Goal: Task Accomplishment & Management: Manage account settings

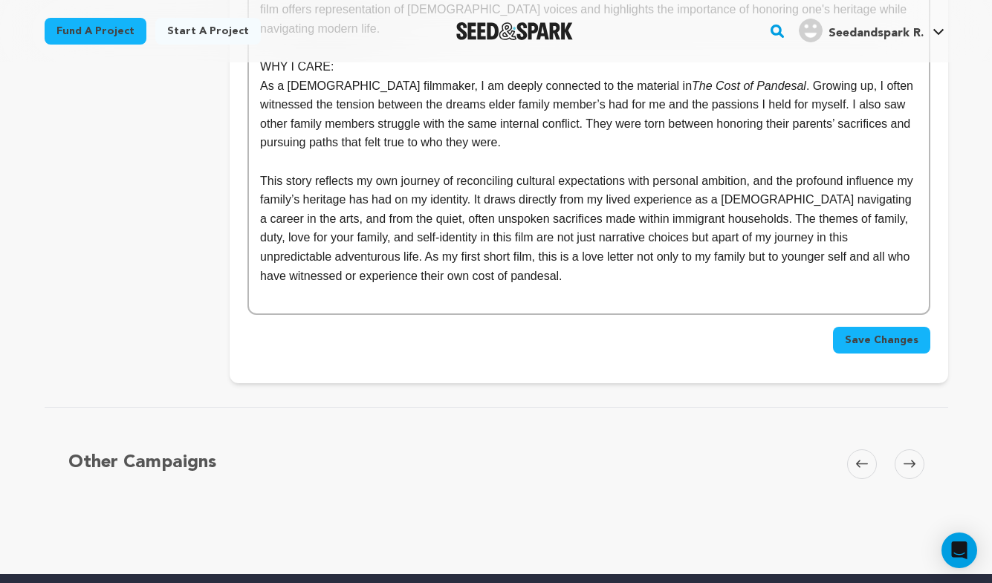
scroll to position [1251, 0]
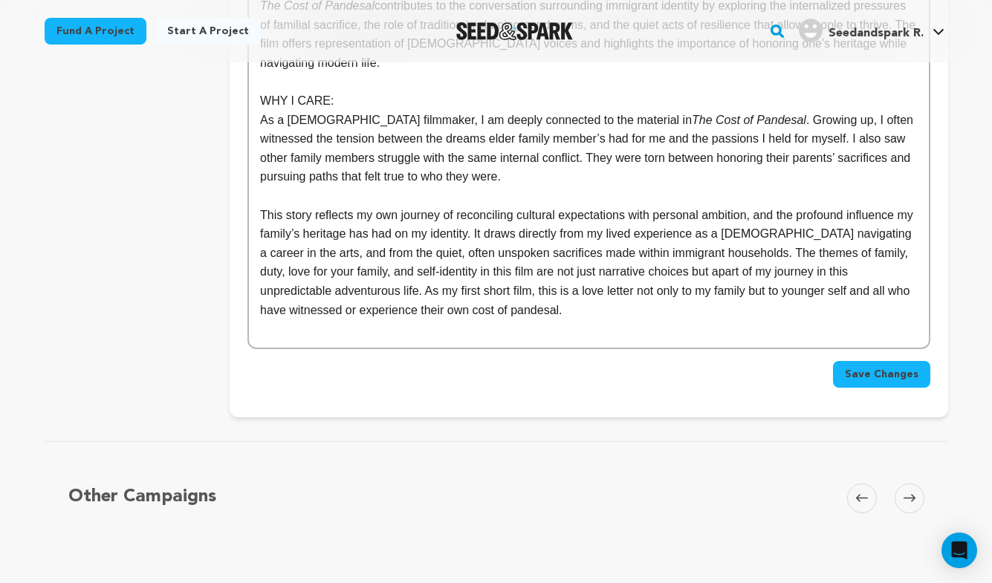
click at [849, 361] on button "Save Changes" at bounding box center [881, 374] width 97 height 27
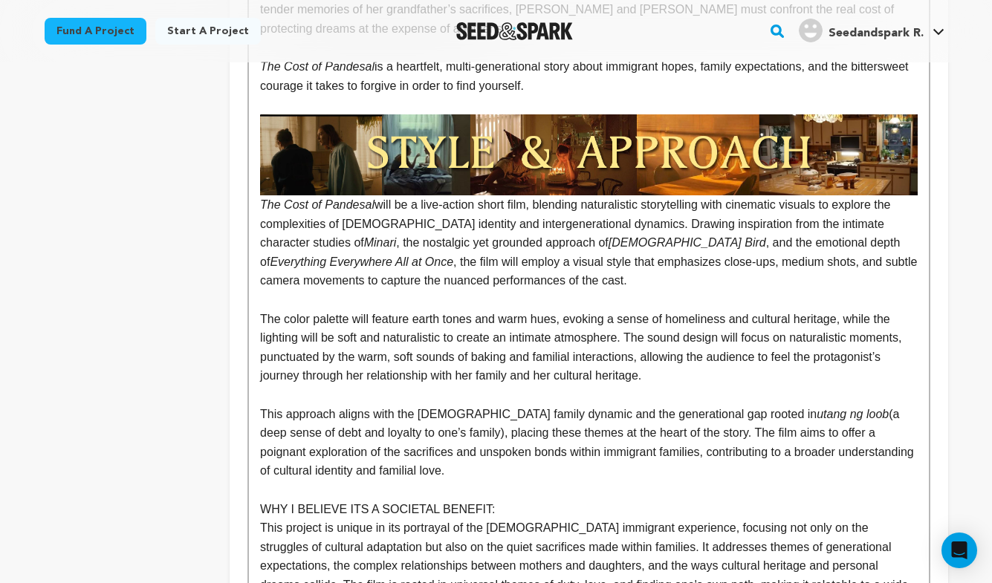
scroll to position [637, 0]
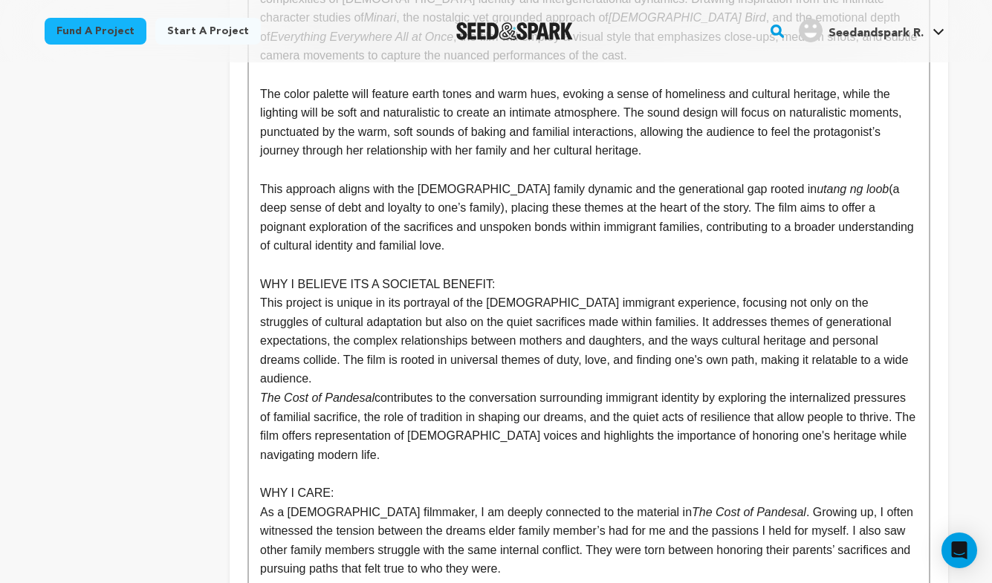
scroll to position [831, 0]
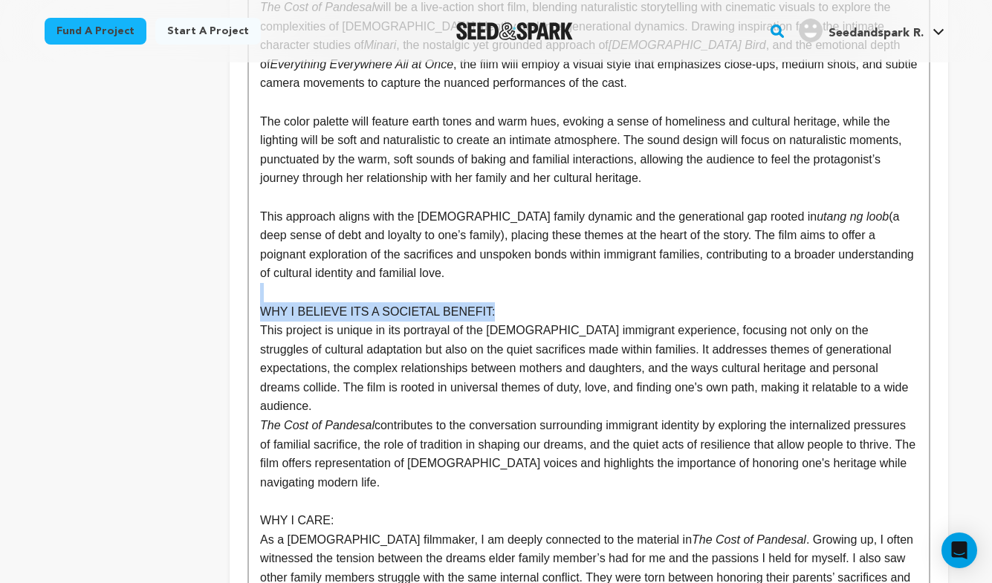
drag, startPoint x: 496, startPoint y: 291, endPoint x: 205, endPoint y: 282, distance: 290.7
click at [205, 282] on div "project story team social media video & images campaign incentives wishlist" at bounding box center [497, 101] width 904 height 1473
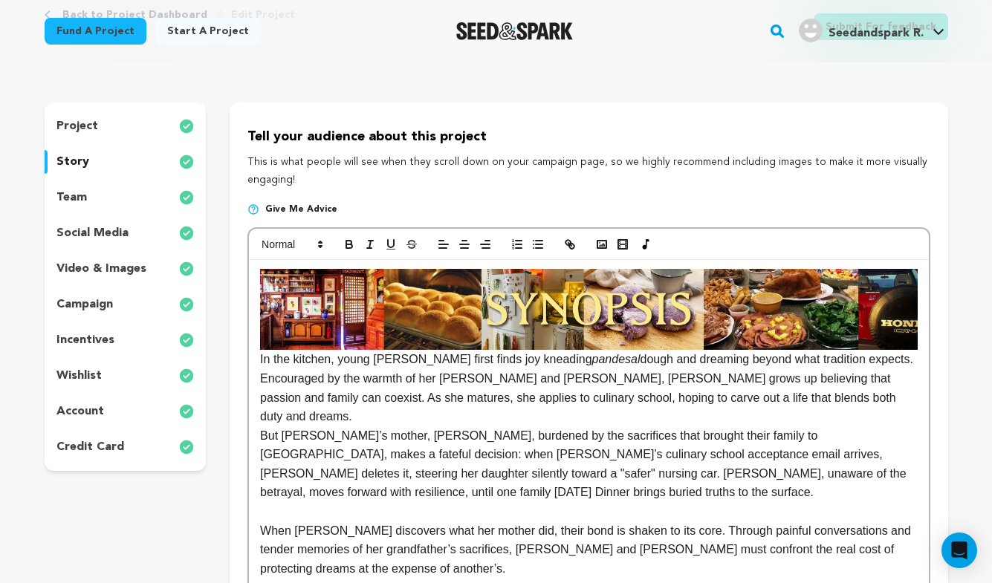
scroll to position [72, 0]
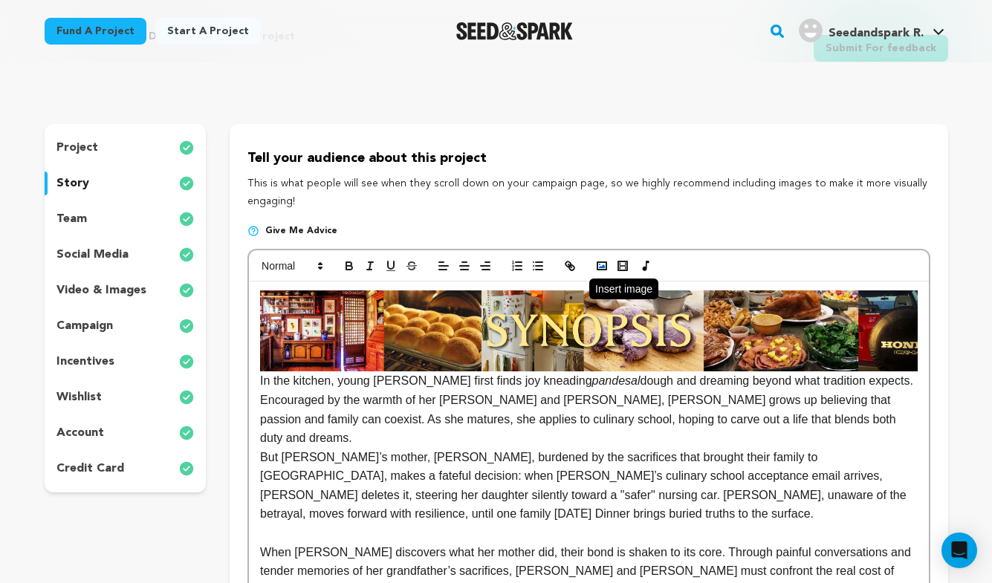
click at [602, 265] on icon "button" at bounding box center [601, 265] width 13 height 13
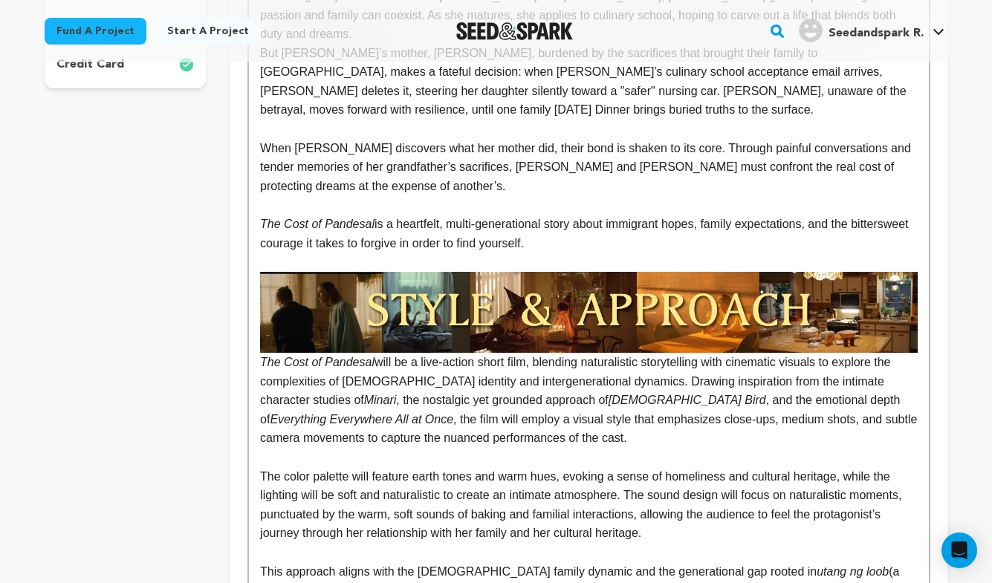
scroll to position [508, 0]
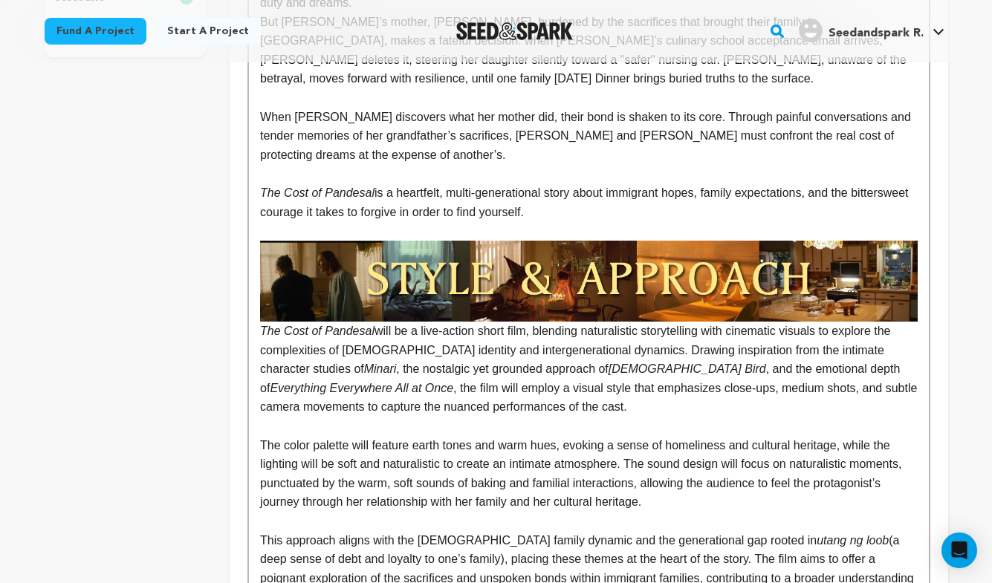
click at [296, 417] on p at bounding box center [588, 426] width 657 height 19
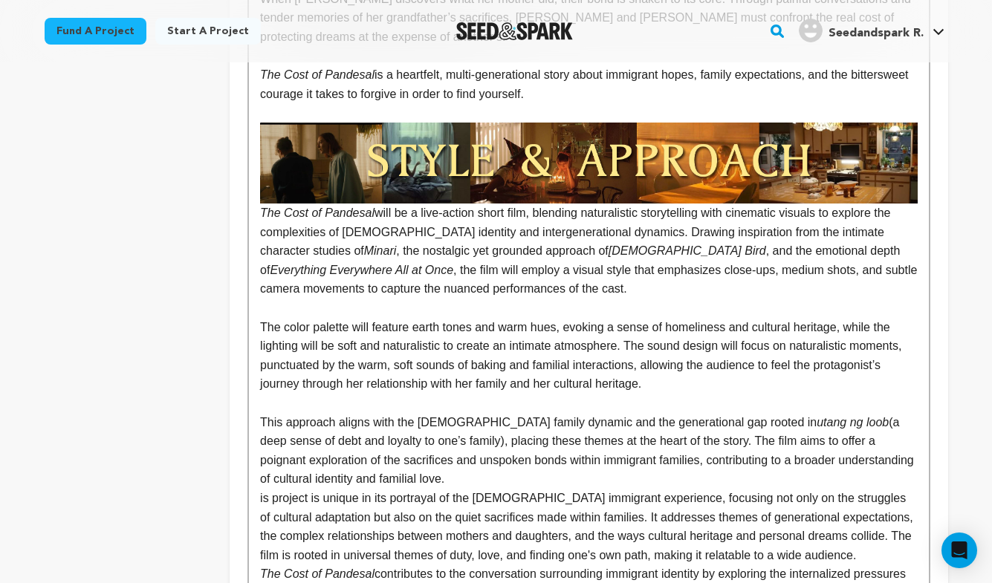
scroll to position [624, 0]
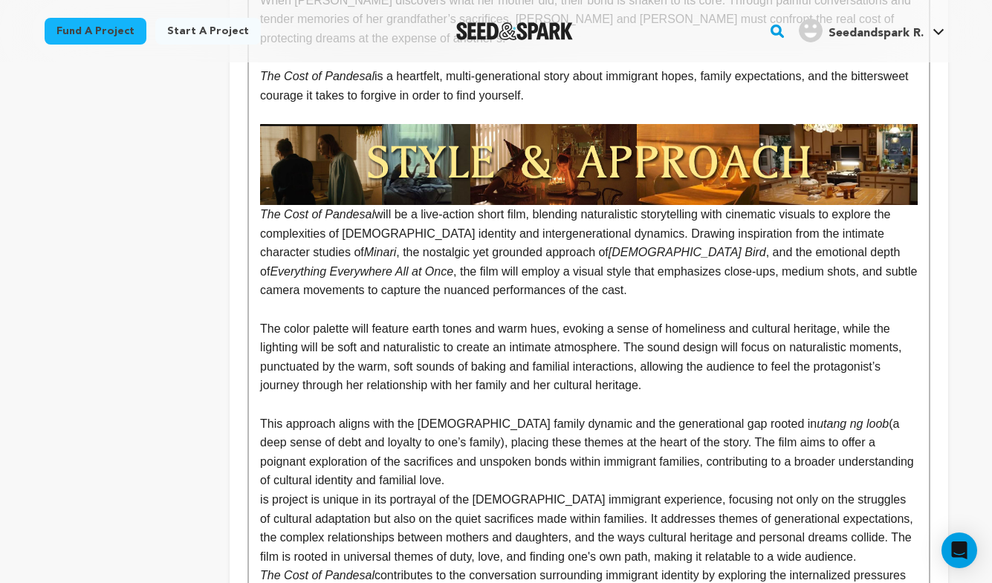
click at [458, 458] on p "This approach aligns with the Filipino-American family dynamic and the generati…" at bounding box center [588, 453] width 657 height 76
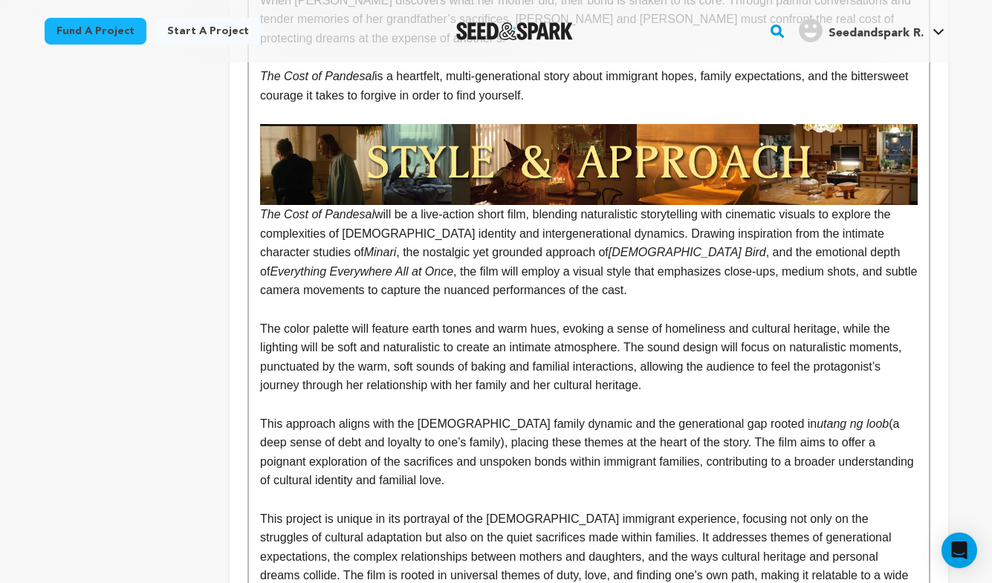
click at [479, 490] on p at bounding box center [588, 499] width 657 height 19
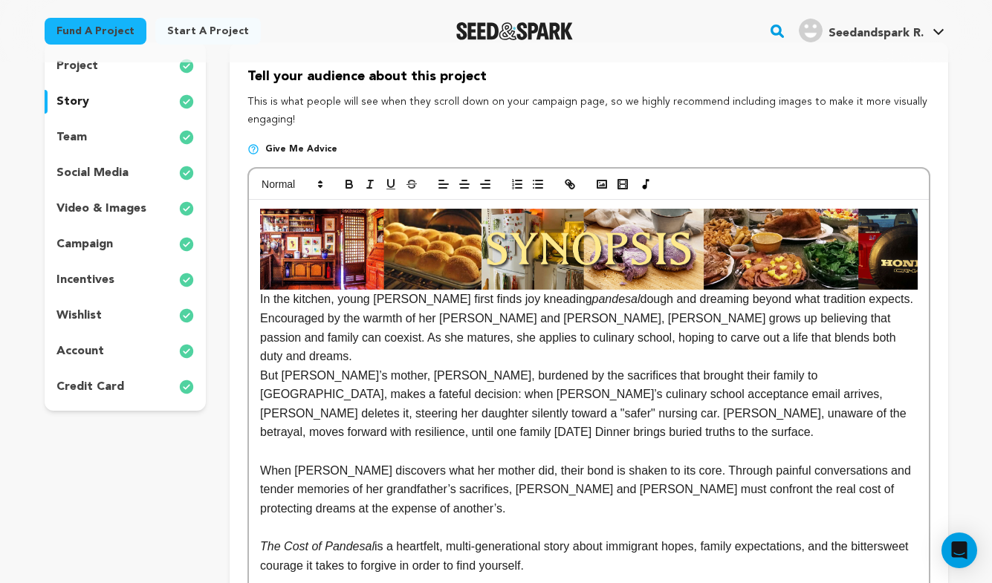
scroll to position [74, 0]
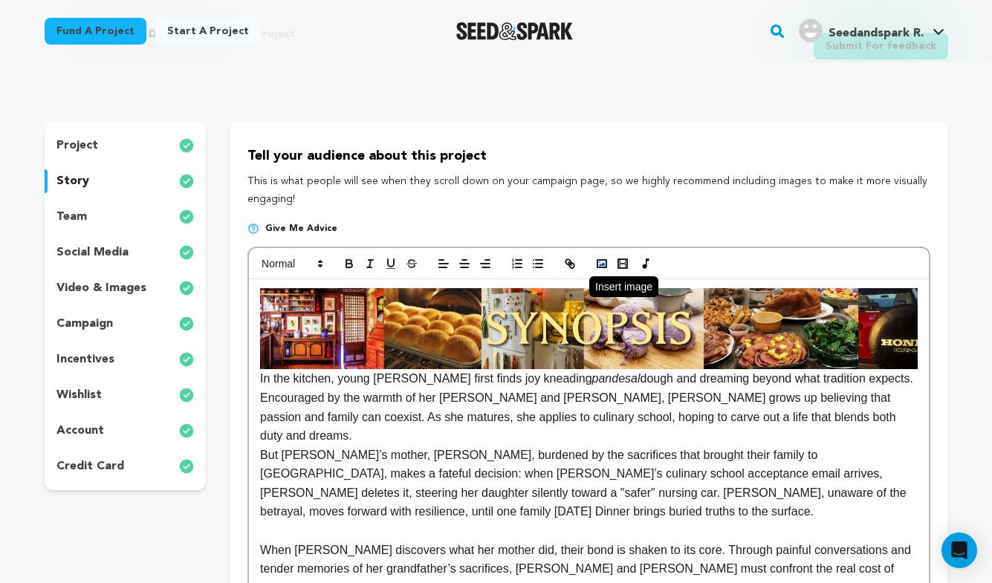
click at [599, 256] on button "button" at bounding box center [601, 264] width 21 height 18
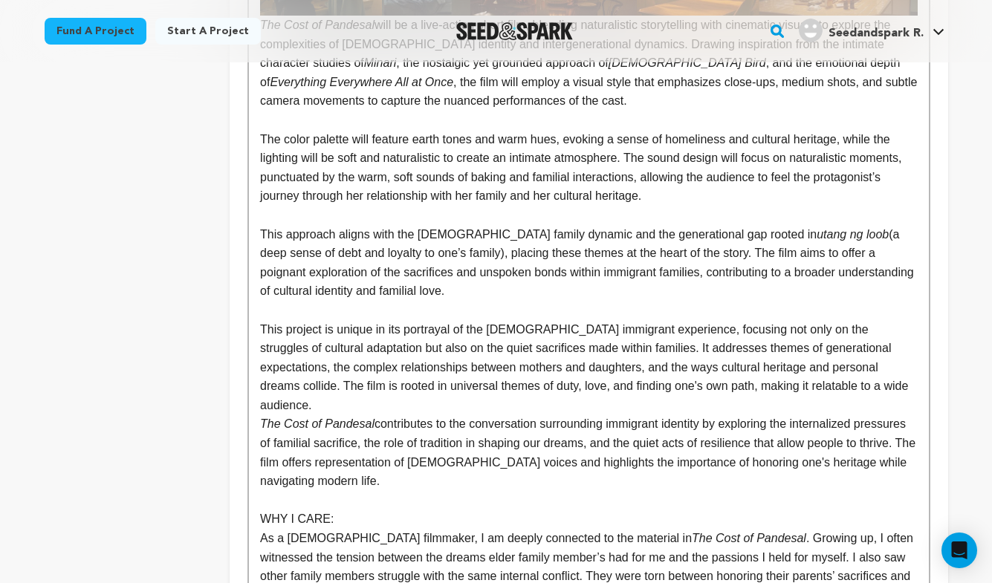
click at [616, 301] on p at bounding box center [588, 310] width 657 height 19
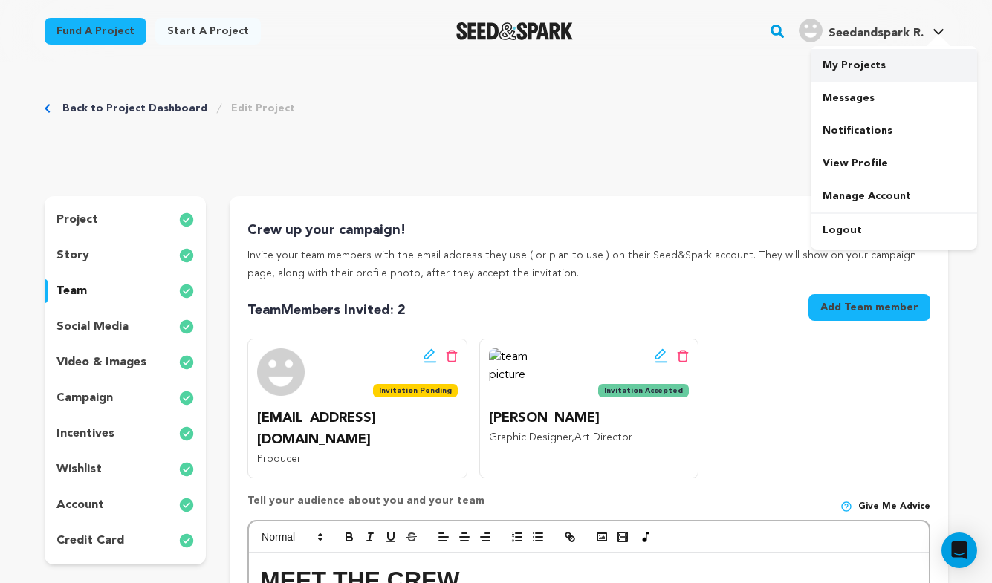
click at [855, 56] on link "My Projects" at bounding box center [894, 65] width 166 height 33
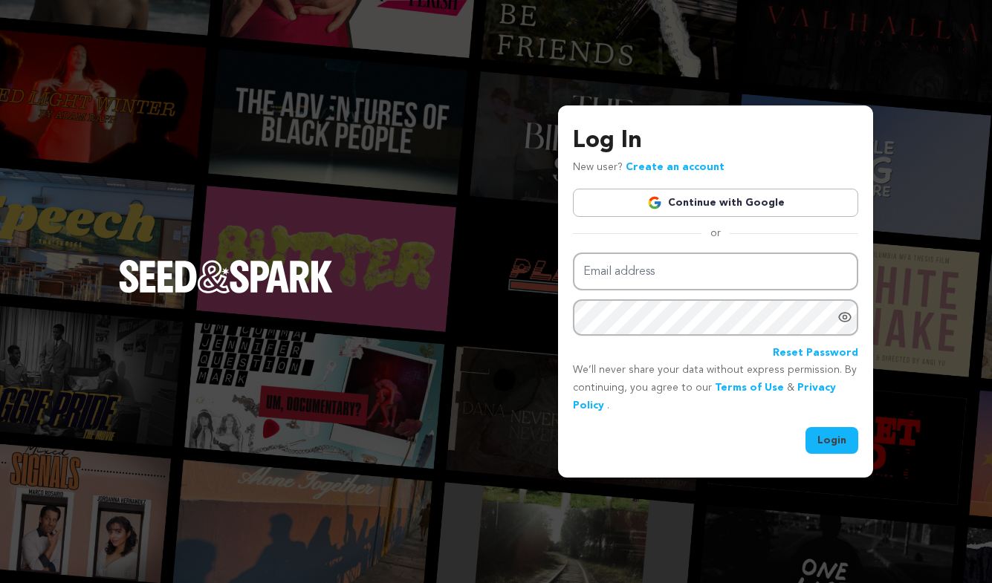
click at [748, 201] on link "Continue with Google" at bounding box center [715, 203] width 285 height 28
click at [727, 203] on link "Continue with Google" at bounding box center [715, 203] width 285 height 28
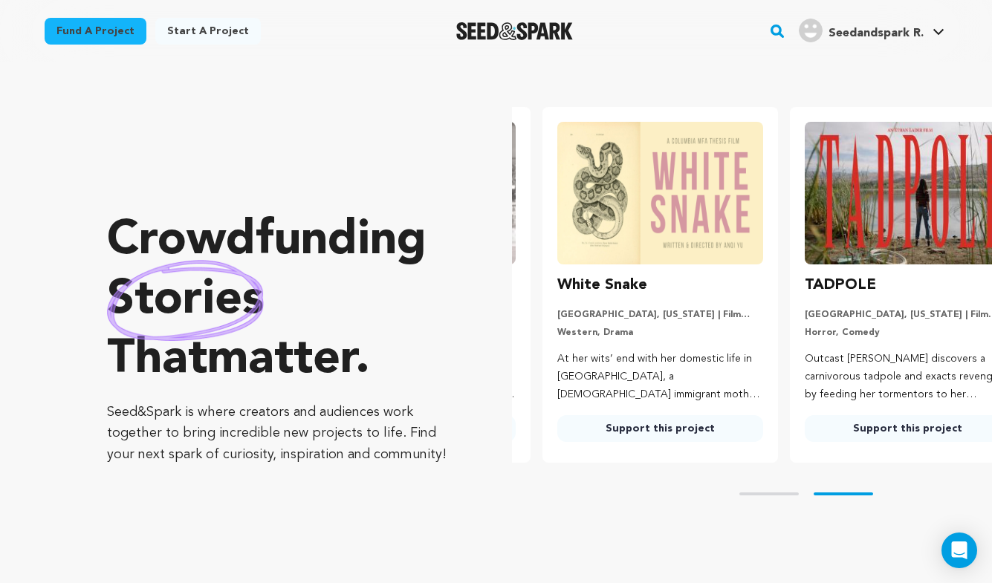
scroll to position [0, 259]
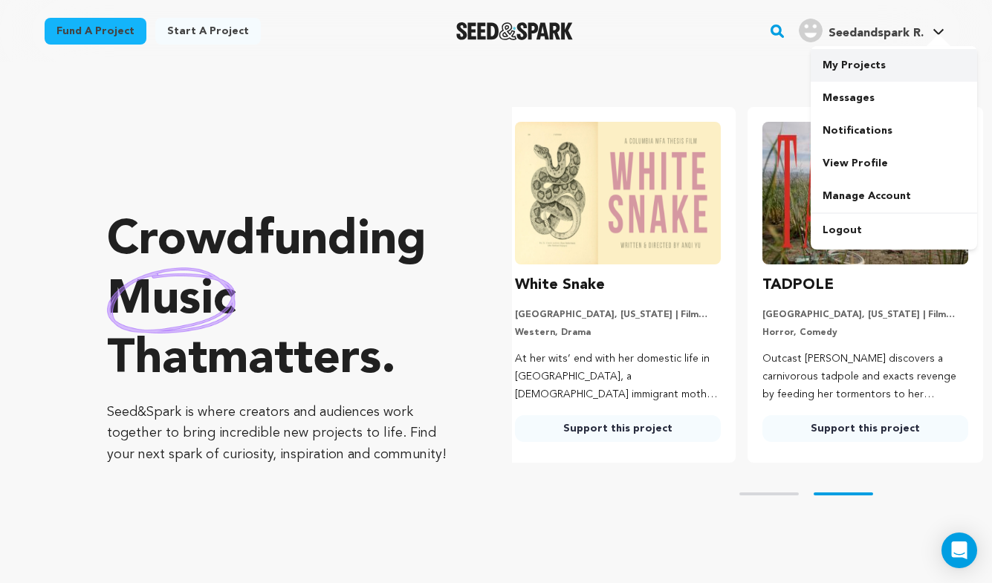
click at [908, 79] on link "My Projects" at bounding box center [894, 65] width 166 height 33
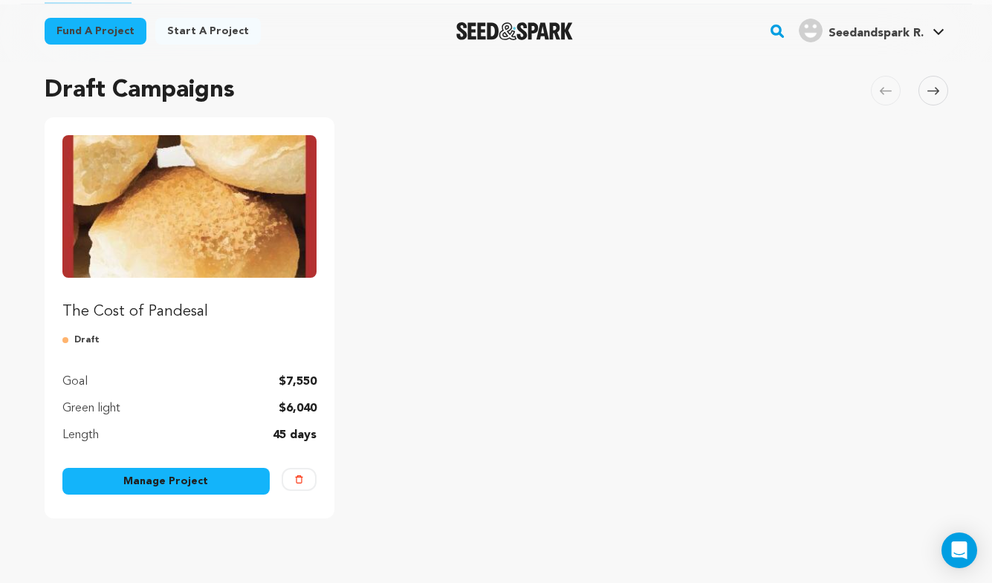
scroll to position [124, 0]
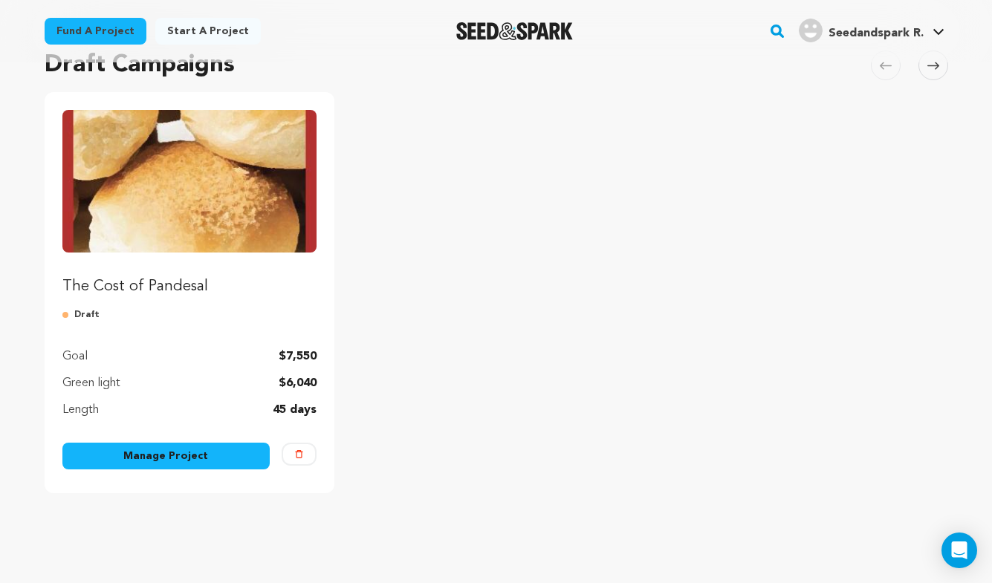
click at [228, 454] on link "Manage Project" at bounding box center [166, 456] width 208 height 27
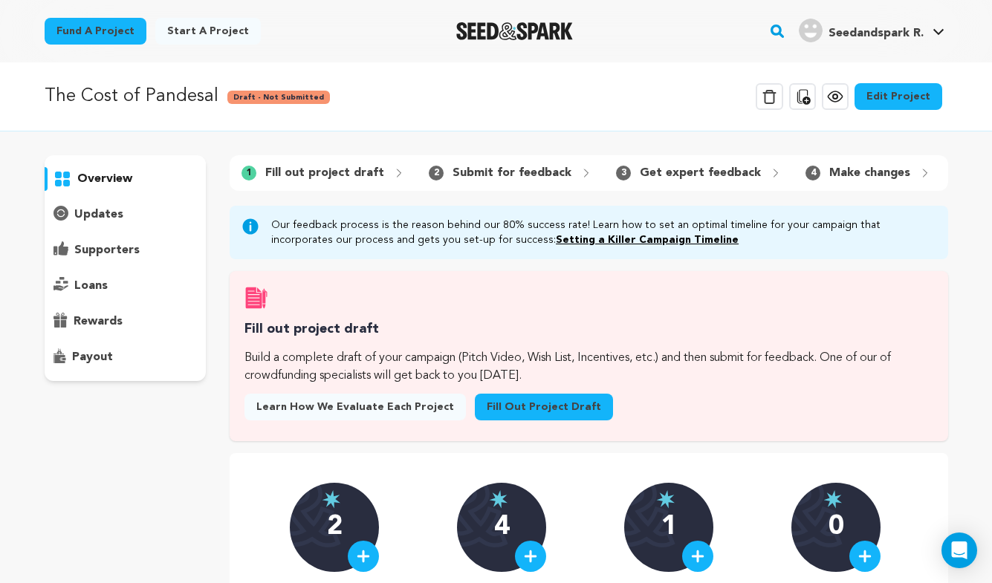
click at [893, 99] on link "Edit Project" at bounding box center [899, 96] width 88 height 27
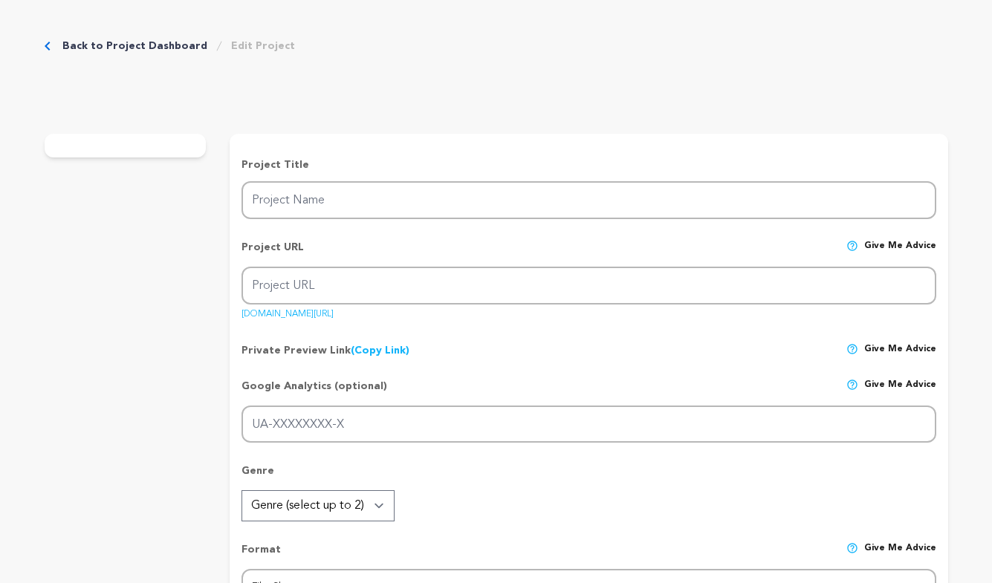
type input "The Cost of Pandesal"
type input "the-cost-of-pandesal"
type input "[PERSON_NAME], a dutiful [DEMOGRAPHIC_DATA] must choose between her nursing fut…"
type textarea "The Cost of Pandesal shares the push and pull between family expectations and o…"
type textarea "I grew up surrounded by love, sacrifice, and warm pandesal. This film is my way…"
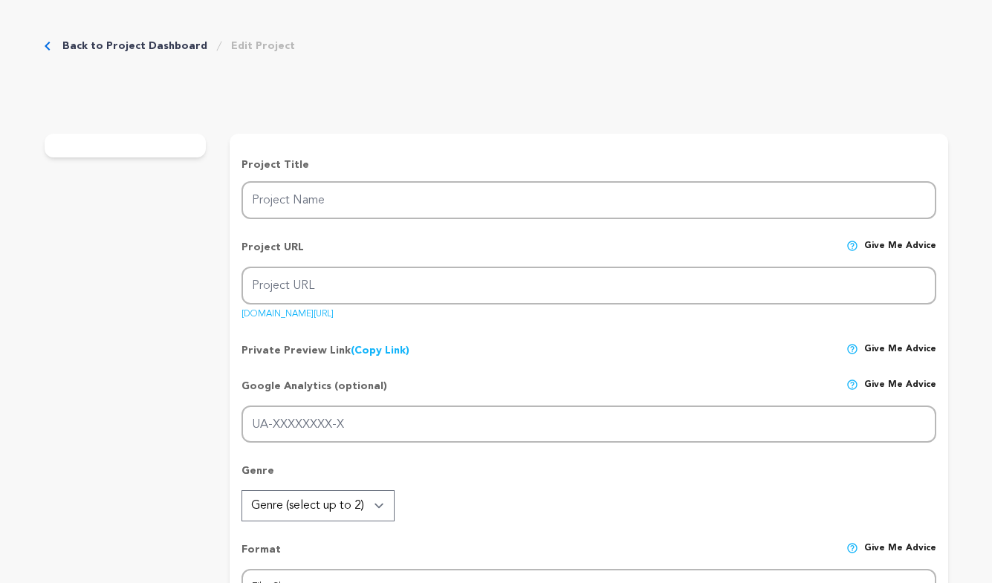
type textarea "La Sierra University"
radio input "true"
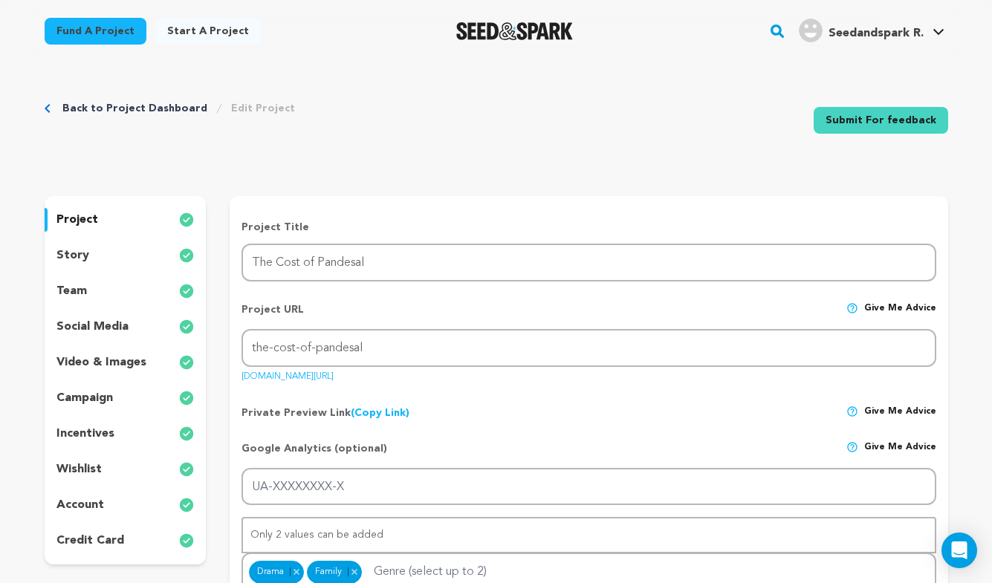
scroll to position [19, 0]
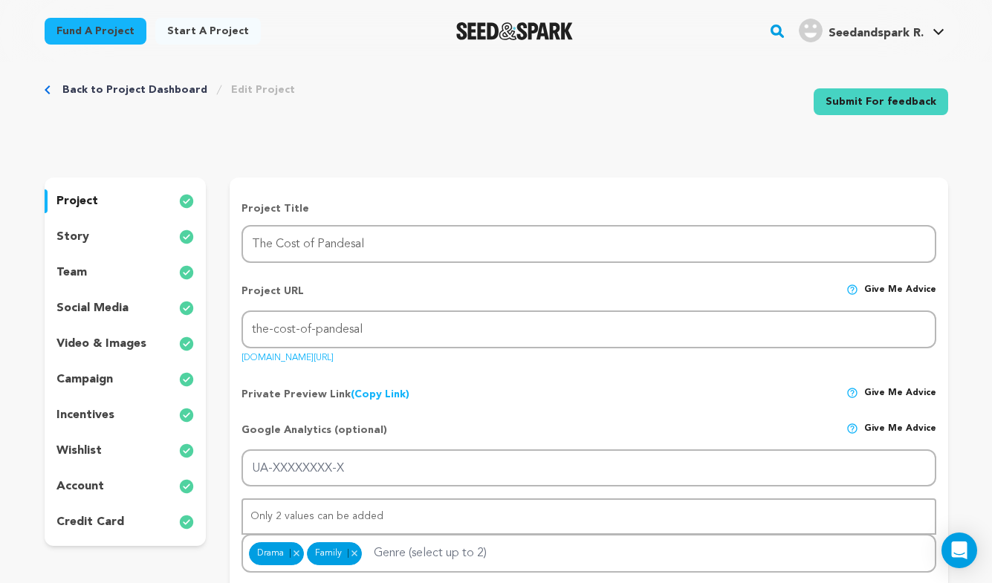
click at [131, 241] on div "story" at bounding box center [126, 237] width 162 height 24
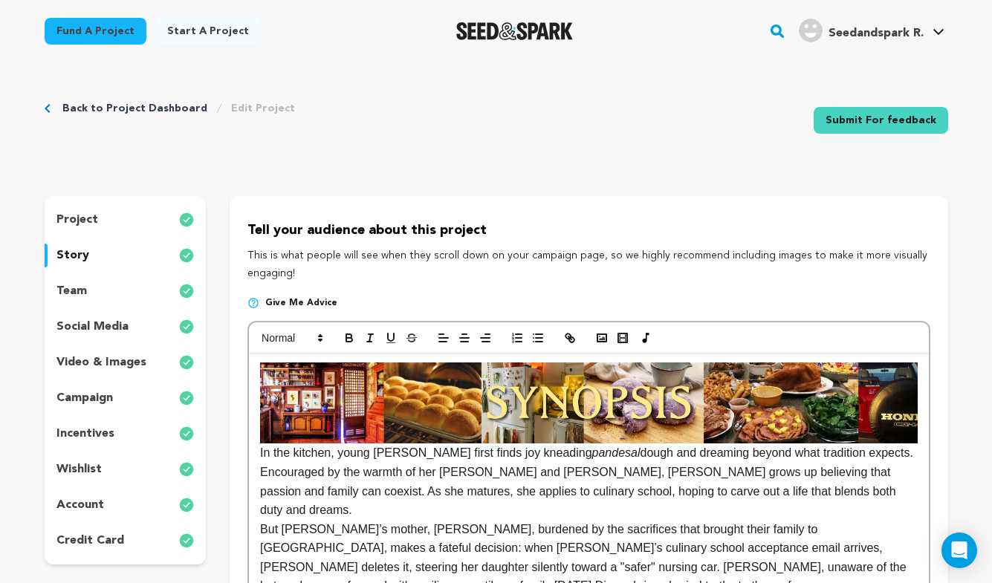
click at [109, 431] on p "incentives" at bounding box center [85, 434] width 58 height 18
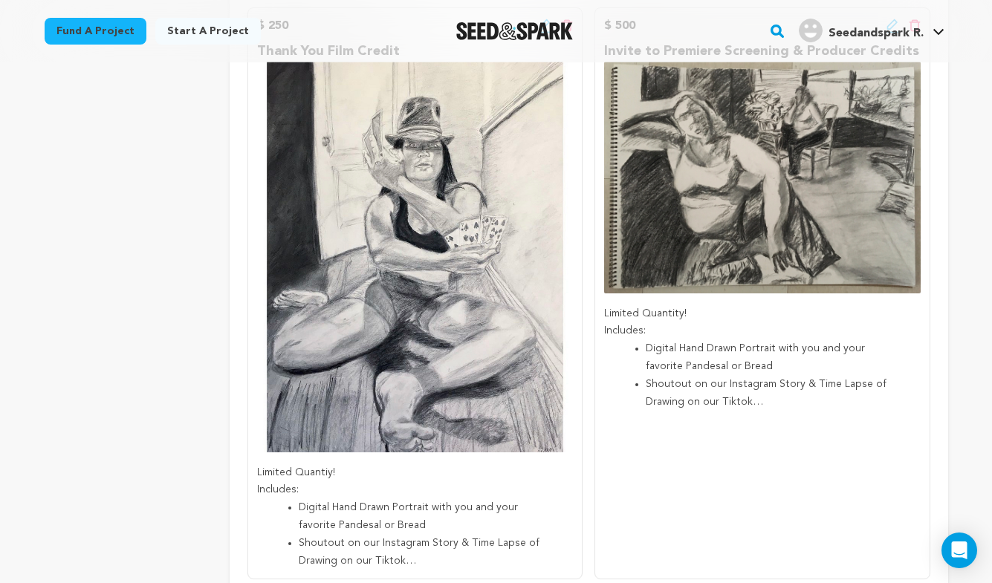
scroll to position [840, 0]
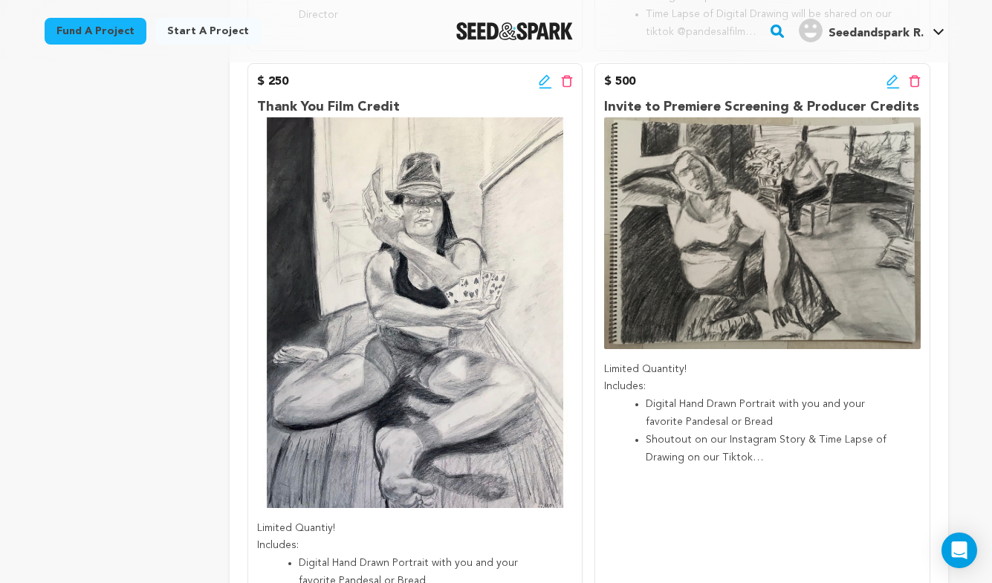
click at [892, 81] on icon at bounding box center [891, 79] width 10 height 10
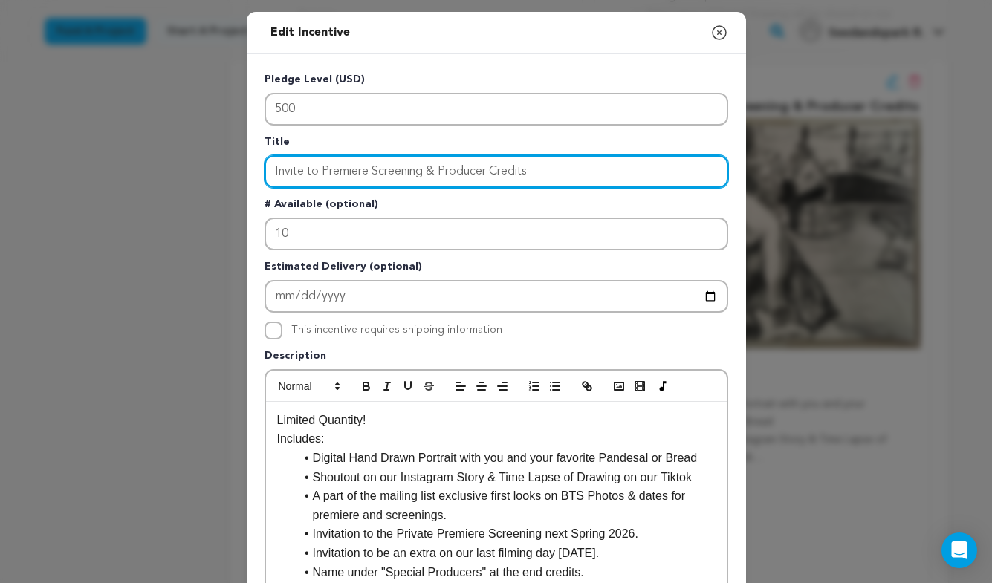
click at [444, 169] on input "Invite to Premiere Screening & Producer Credits" at bounding box center [497, 171] width 464 height 33
click at [443, 169] on input "Invite to Premiere Screening & Producer Credits" at bounding box center [497, 171] width 464 height 33
click at [441, 169] on input "Invite to Premiere Screening & Producer Credits" at bounding box center [497, 171] width 464 height 33
click at [526, 172] on input "Invite to Premiere Screening & Special Producer Credits" at bounding box center [497, 171] width 464 height 33
type input "Invite to Premiere Screening & Special Producer Club Credits"
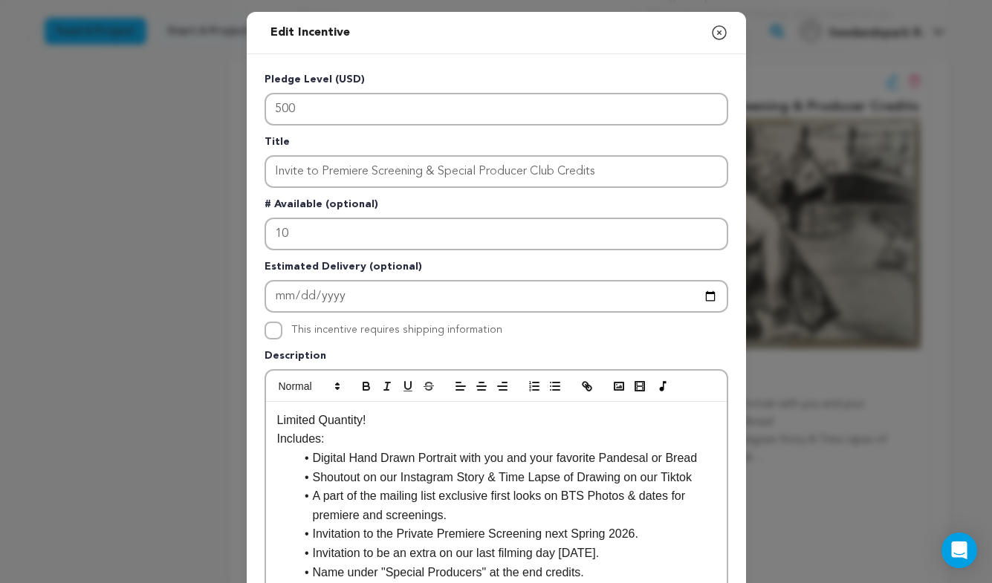
click at [495, 271] on p "Estimated Delivery (optional)" at bounding box center [497, 269] width 464 height 21
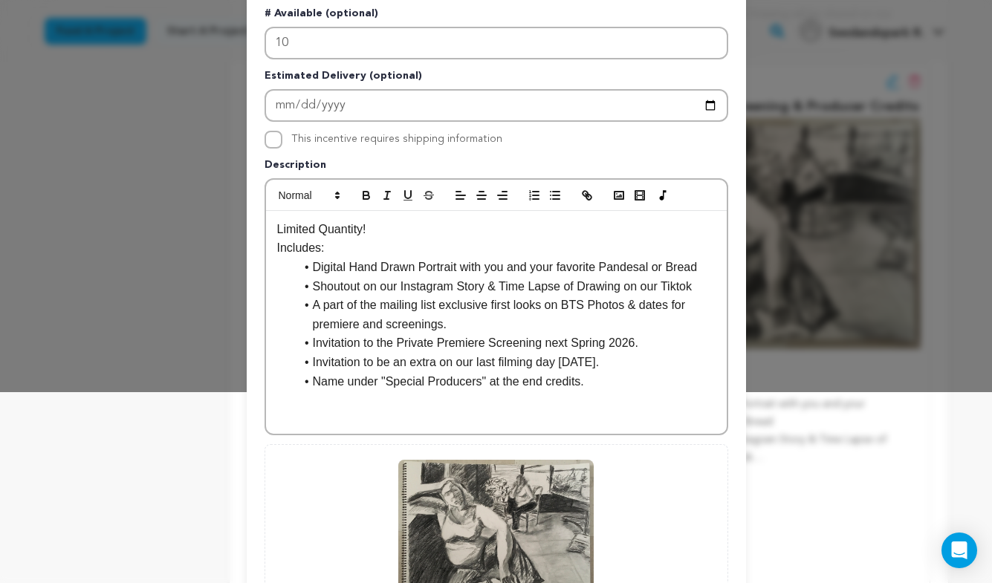
scroll to position [366, 0]
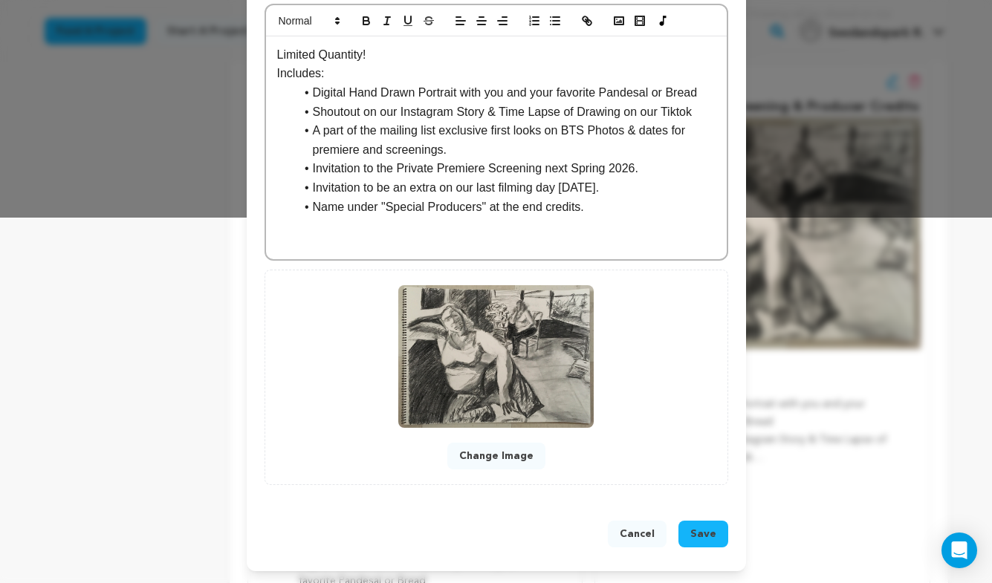
click at [707, 537] on span "Save" at bounding box center [703, 534] width 26 height 15
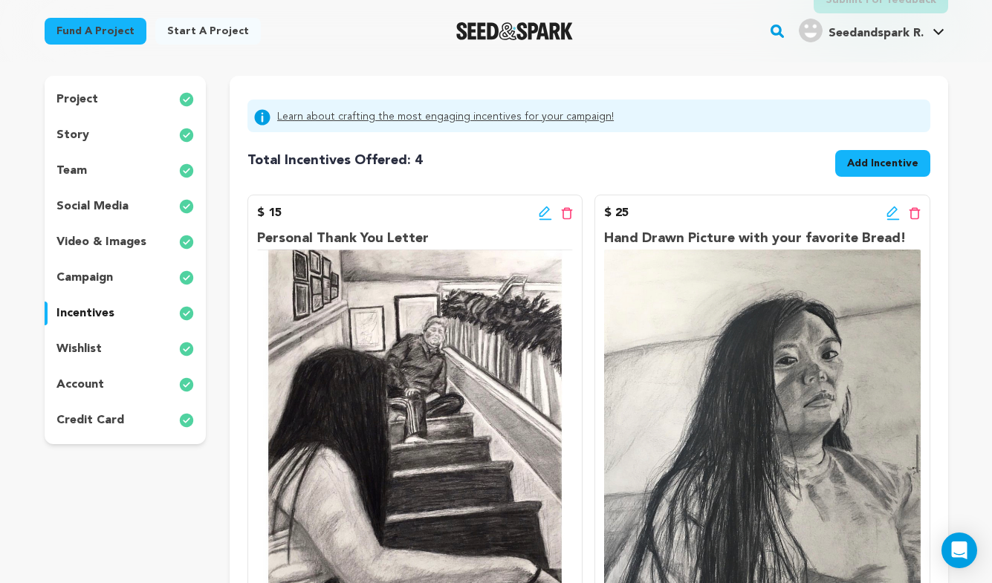
scroll to position [94, 0]
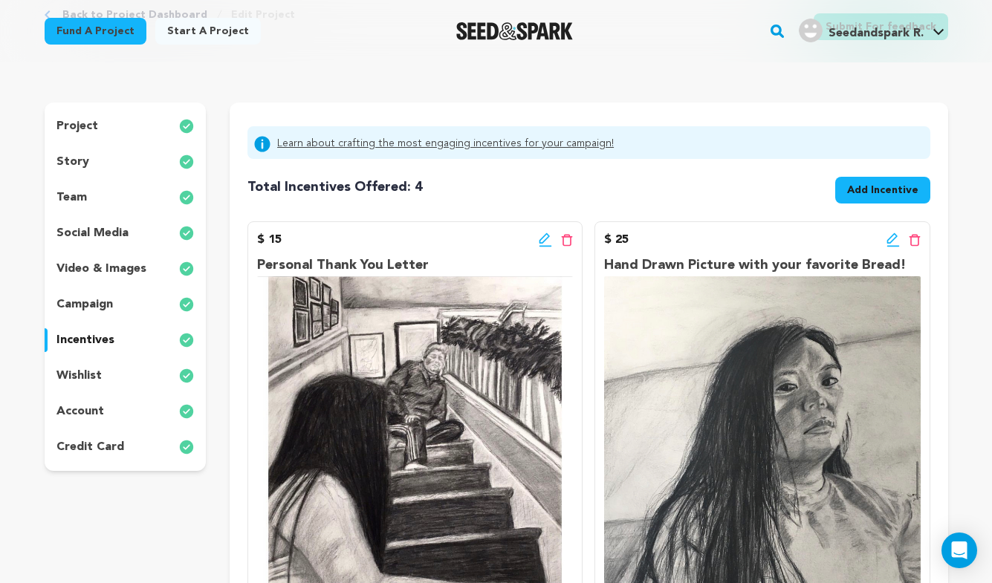
click at [540, 241] on icon at bounding box center [545, 240] width 13 height 15
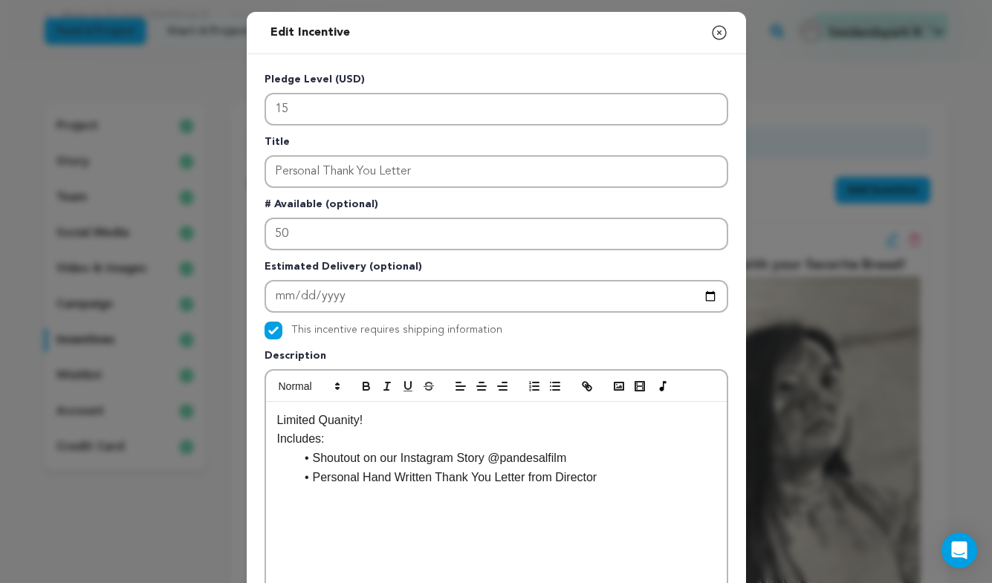
click at [722, 32] on icon "button" at bounding box center [719, 33] width 18 height 18
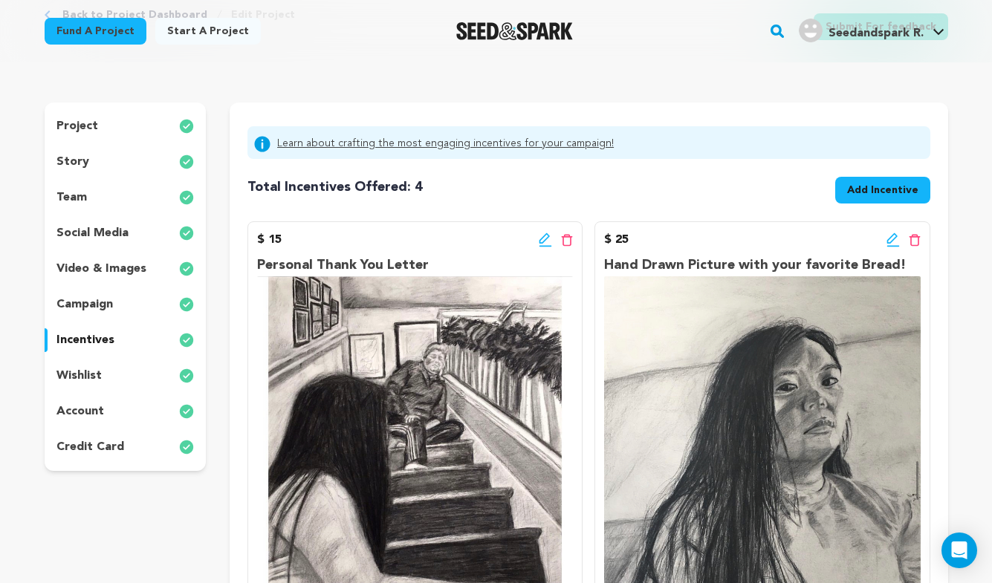
click at [874, 201] on button "Add Incentive" at bounding box center [882, 190] width 95 height 27
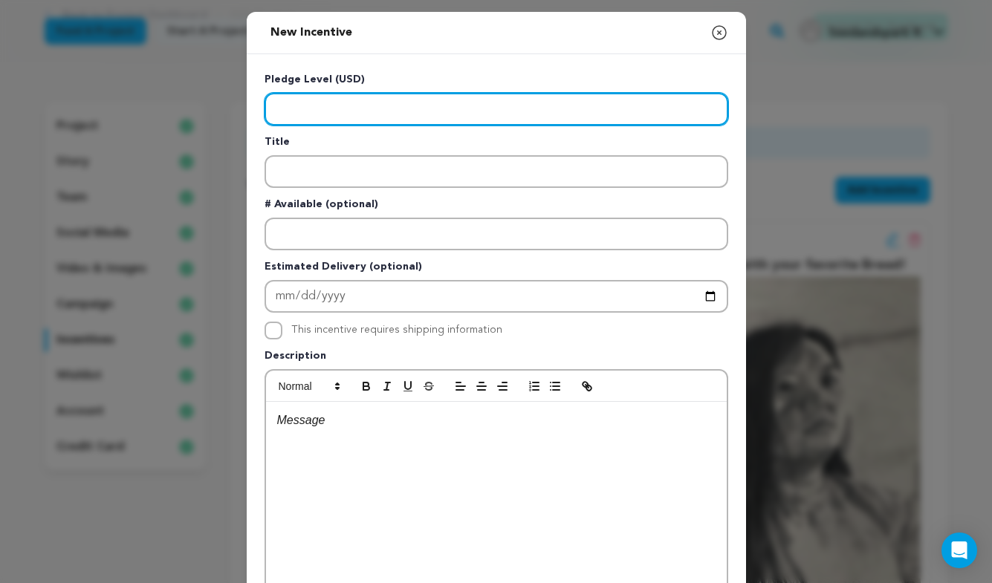
click at [691, 115] on input "Enter level" at bounding box center [497, 109] width 464 height 33
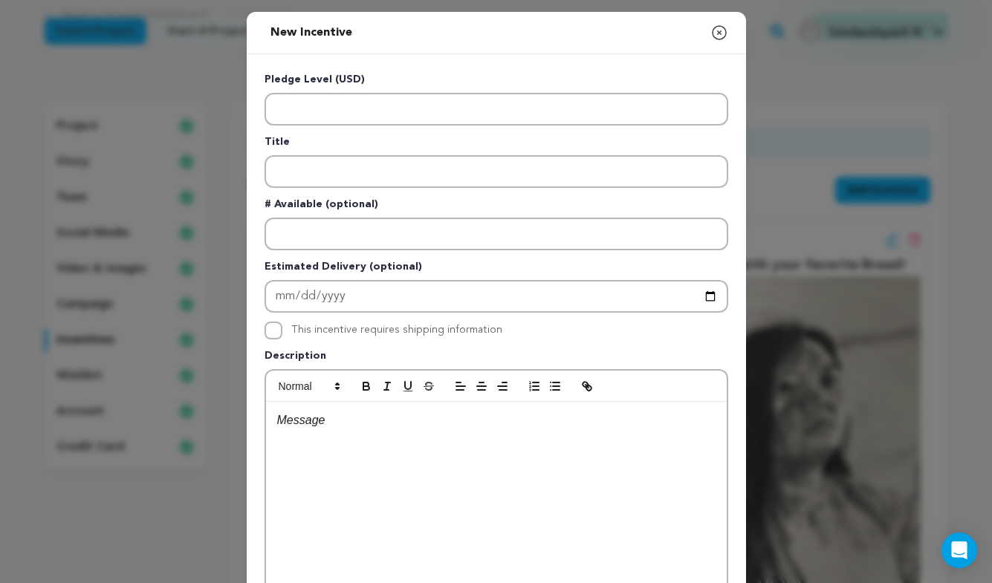
click at [719, 30] on icon "button" at bounding box center [719, 33] width 18 height 18
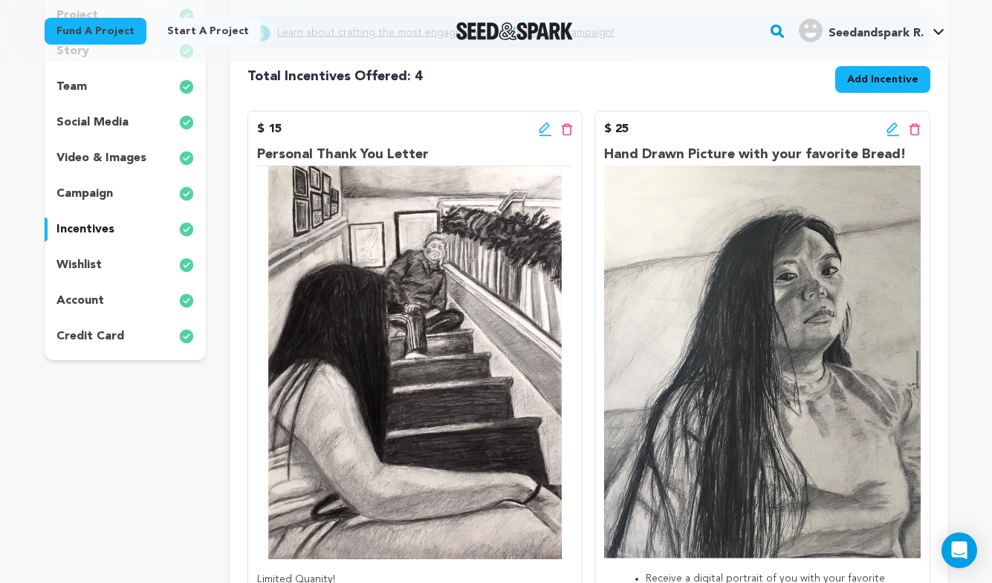
scroll to position [201, 0]
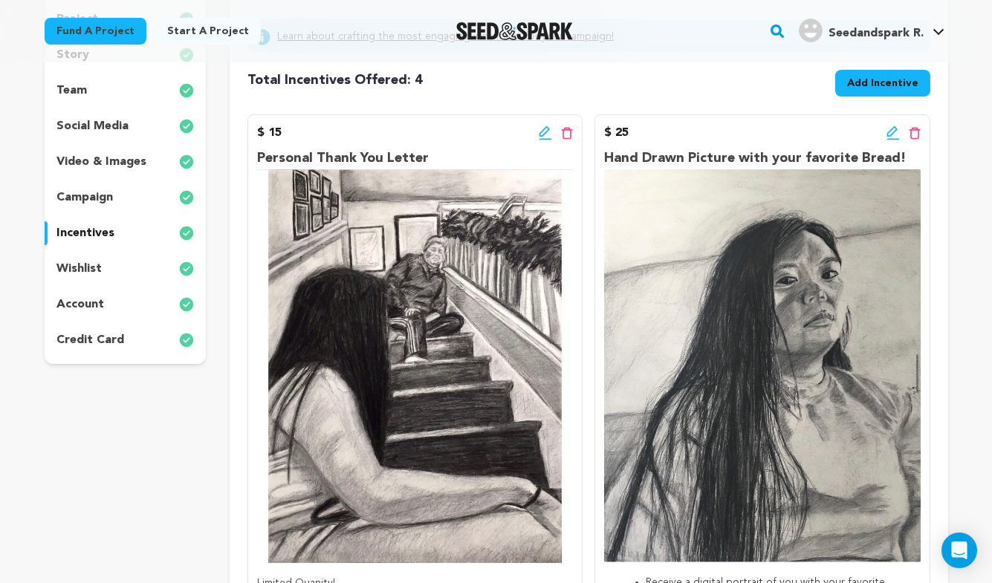
click at [890, 88] on span "Add Incentive" at bounding box center [882, 83] width 71 height 15
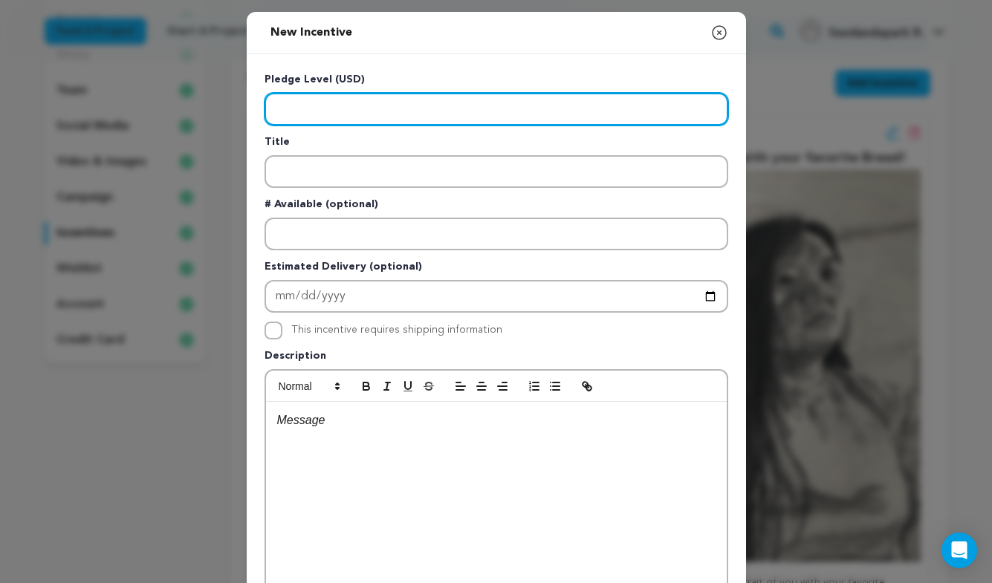
click at [487, 117] on input "Enter level" at bounding box center [497, 109] width 464 height 33
type input "100"
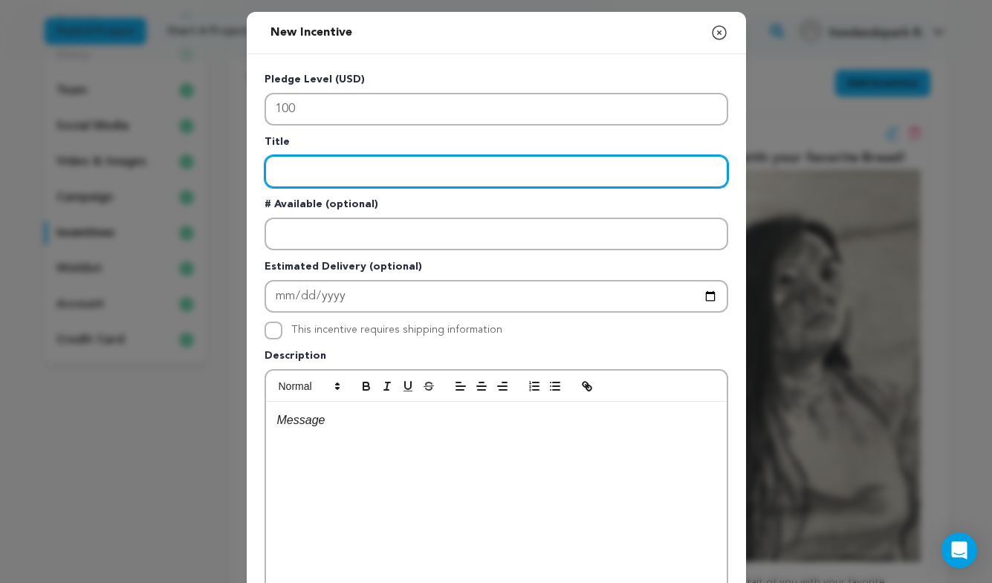
click at [441, 160] on input "Enter title" at bounding box center [497, 171] width 464 height 33
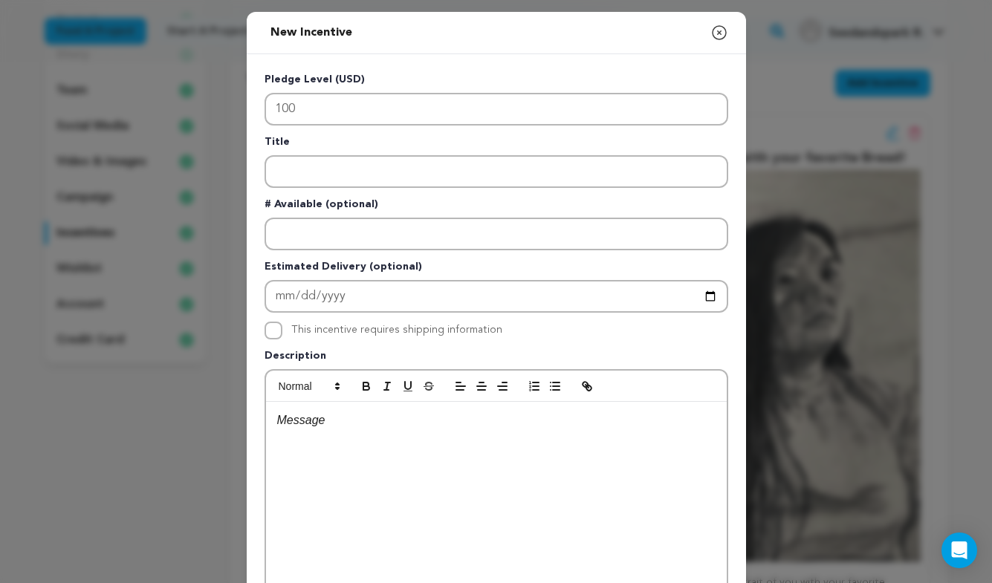
click at [719, 34] on icon "button" at bounding box center [719, 33] width 18 height 18
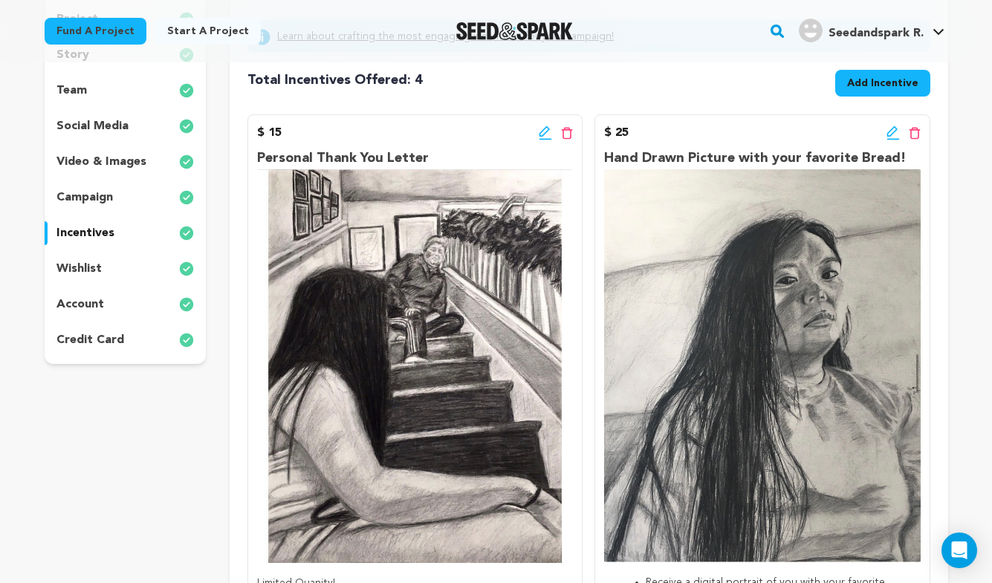
click at [888, 126] on icon at bounding box center [892, 133] width 13 height 15
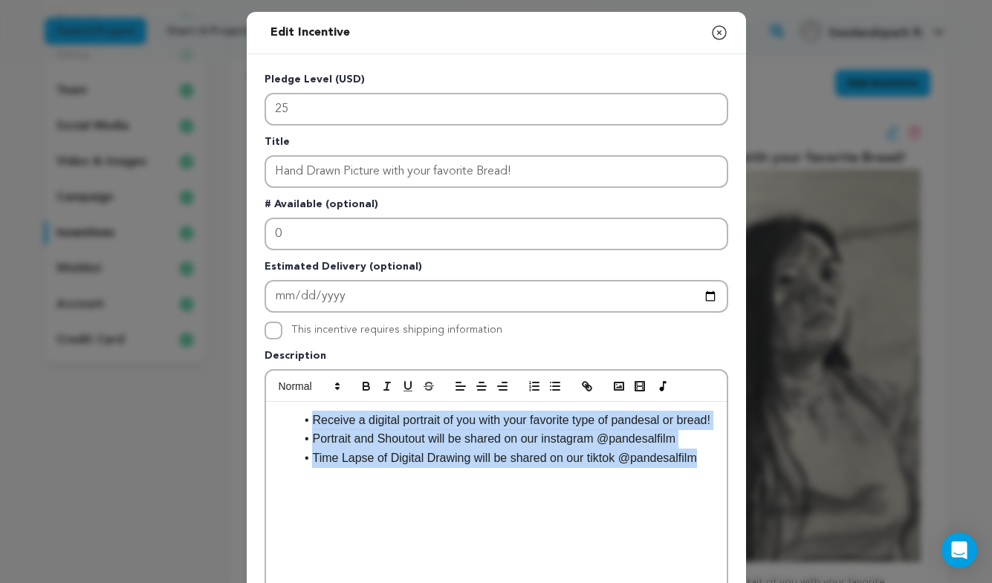
drag, startPoint x: 310, startPoint y: 421, endPoint x: 708, endPoint y: 477, distance: 402.3
click at [707, 468] on ul "Receive a digital portrait of you with your favorite type of pandesal or bread!…" at bounding box center [496, 439] width 438 height 57
copy ul "Receive a digital portrait of you with your favorite type of pandesal or bread!…"
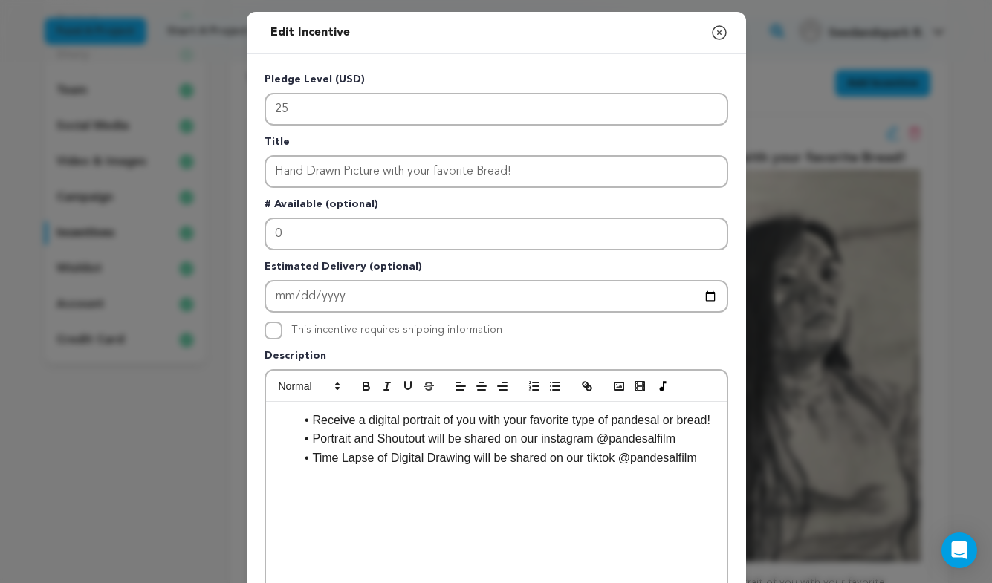
click at [853, 339] on div "Edit Incentive Close modal Pledge Level (USD) 25 Title Hand Drawn Picture with …" at bounding box center [496, 474] width 992 height 949
click at [717, 31] on icon "button" at bounding box center [719, 32] width 13 height 13
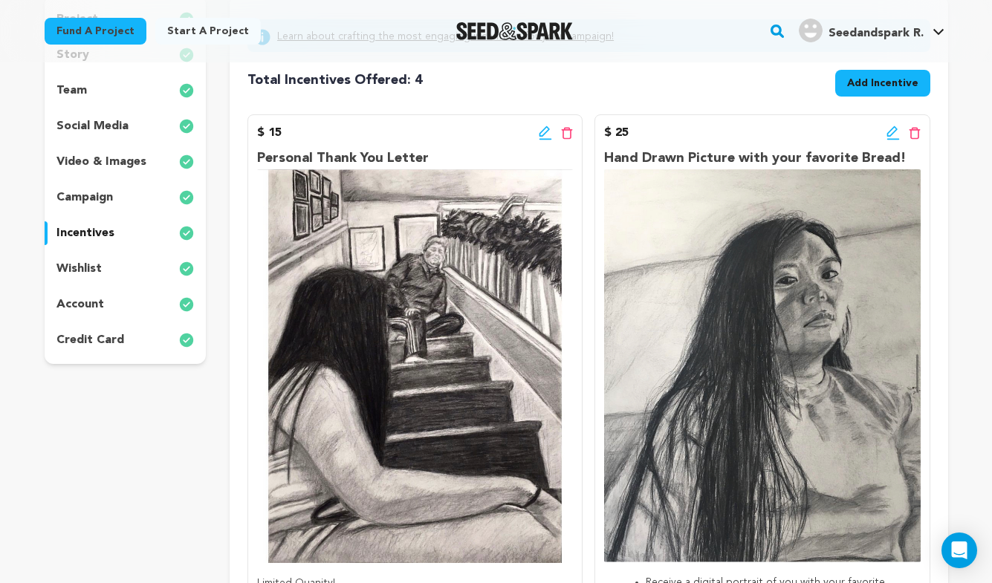
click at [861, 85] on span "Add Incentive" at bounding box center [882, 83] width 71 height 15
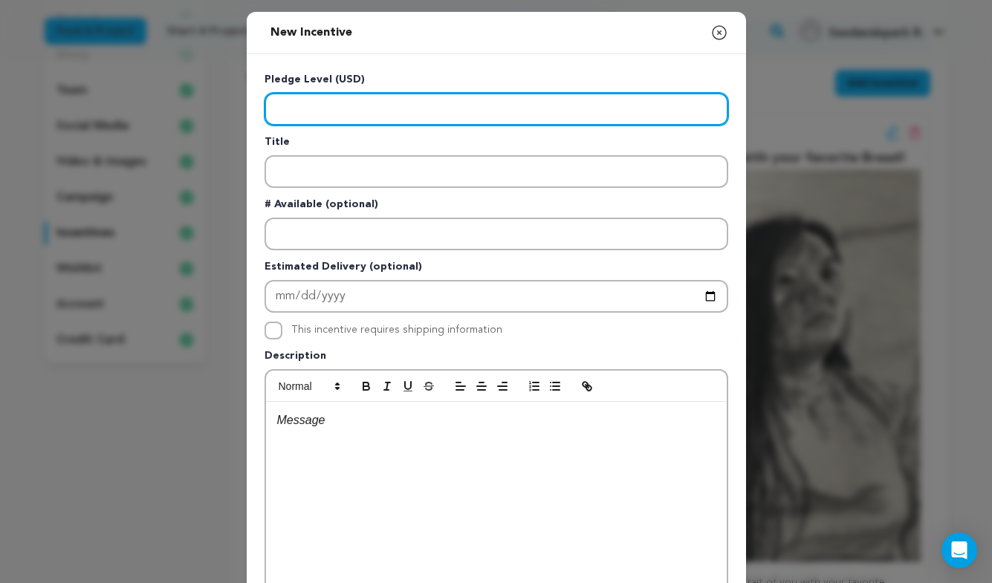
click at [485, 100] on input "Enter level" at bounding box center [497, 109] width 464 height 33
type input "100"
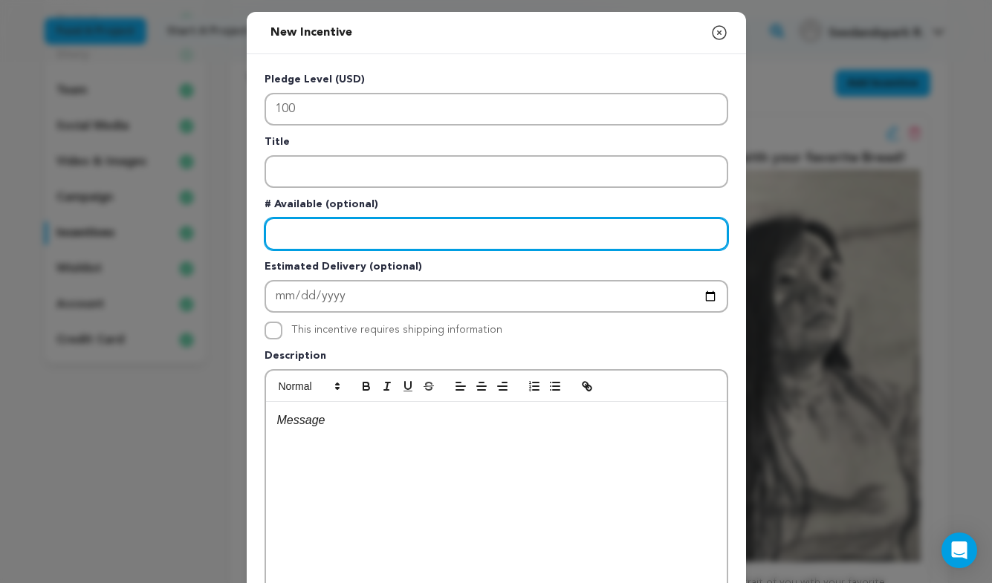
click at [383, 232] on input "Enter number available" at bounding box center [497, 234] width 464 height 33
type input "10"
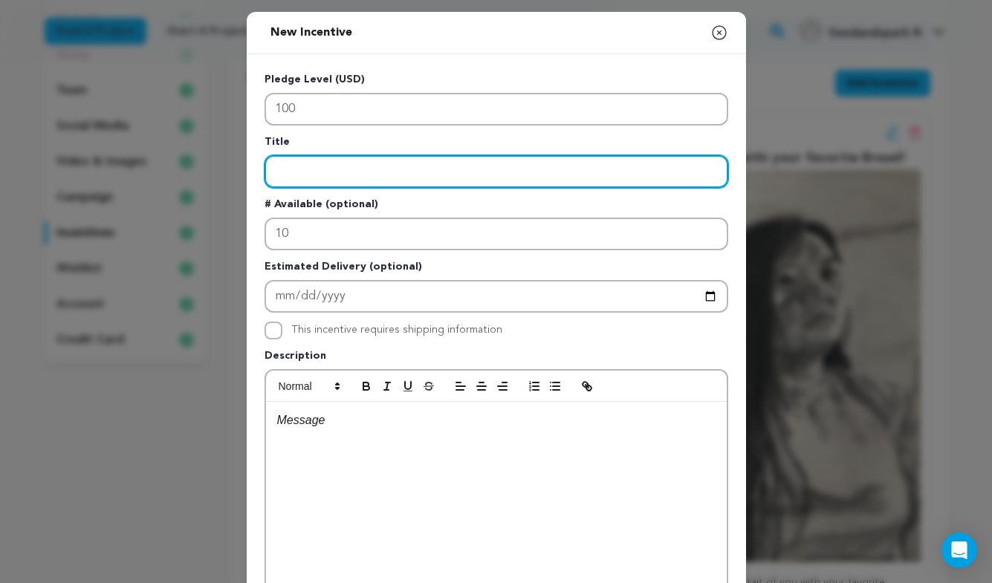
click at [363, 171] on input "Enter title" at bounding box center [497, 171] width 464 height 33
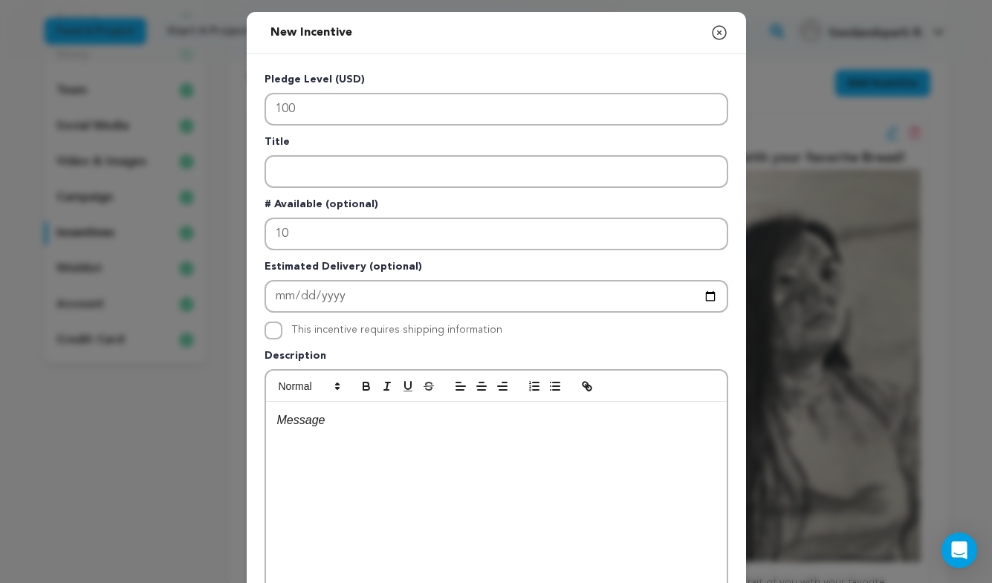
click at [366, 429] on p at bounding box center [496, 420] width 438 height 19
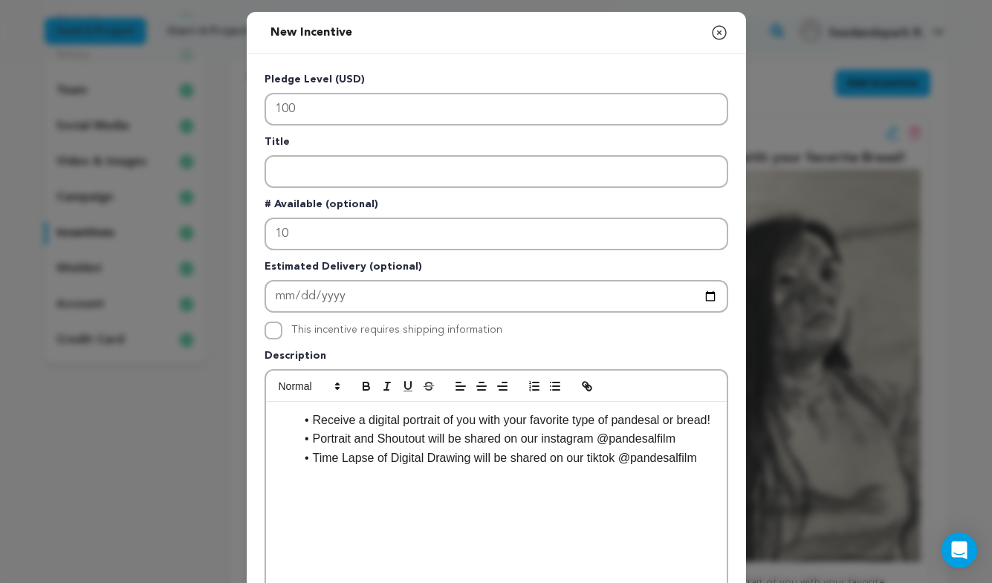
click at [314, 449] on li "Portrait and Shoutout will be shared on our instagram @pandesalfilm" at bounding box center [505, 438] width 421 height 19
click at [710, 468] on li "Time Lapse of Digital Drawing will be shared on our tiktok @pandesalfilm" at bounding box center [505, 458] width 421 height 19
click at [280, 335] on input "This incentive requires shipping information" at bounding box center [274, 331] width 18 height 18
checkbox input "true"
click at [376, 487] on li "Signed" at bounding box center [505, 477] width 421 height 19
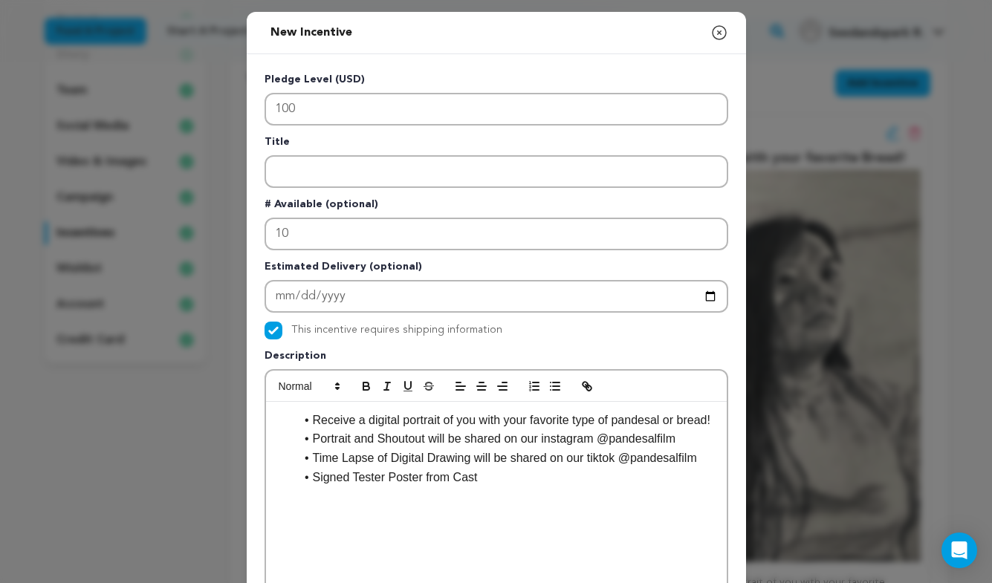
click at [386, 487] on li "Signed Tester Poster from Cast" at bounding box center [505, 477] width 421 height 19
click at [543, 487] on li "Signed Tester Exclusive Poster from Cast" at bounding box center [505, 477] width 421 height 19
click at [386, 487] on li "Signed Tester Exclusive Poster" at bounding box center [505, 477] width 421 height 19
drag, startPoint x: 386, startPoint y: 493, endPoint x: 357, endPoint y: 493, distance: 29.0
click at [357, 487] on li "Signed Tester Exclusive Poster" at bounding box center [505, 477] width 421 height 19
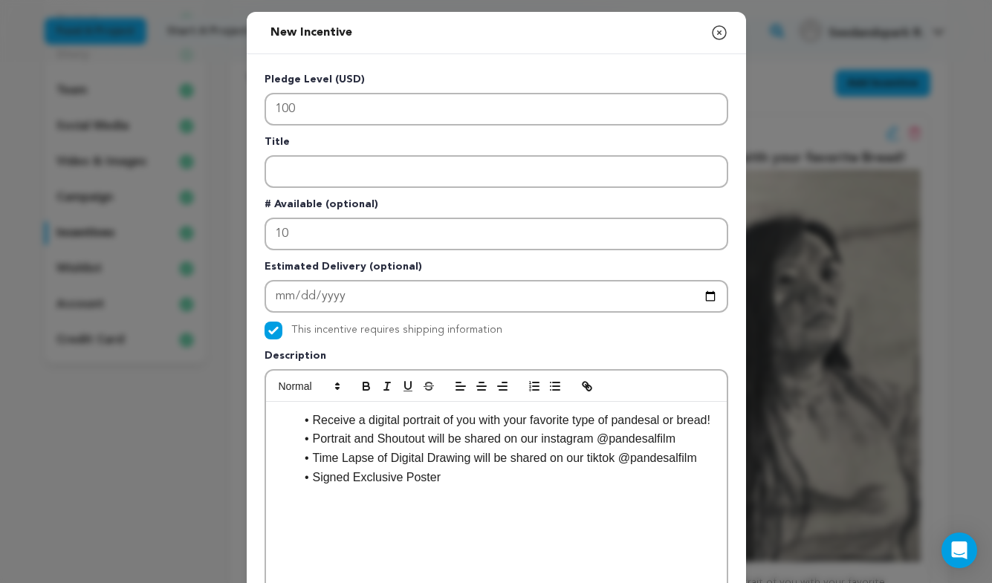
click at [460, 487] on li "Signed Exclusive Poster" at bounding box center [505, 477] width 421 height 19
click at [410, 487] on li "Signed Exclusive Poster" at bounding box center [505, 477] width 421 height 19
click at [406, 487] on li "Signed Exclusive Poster" at bounding box center [505, 477] width 421 height 19
click at [494, 487] on li "Signed Exclusive Tester Poster" at bounding box center [505, 477] width 421 height 19
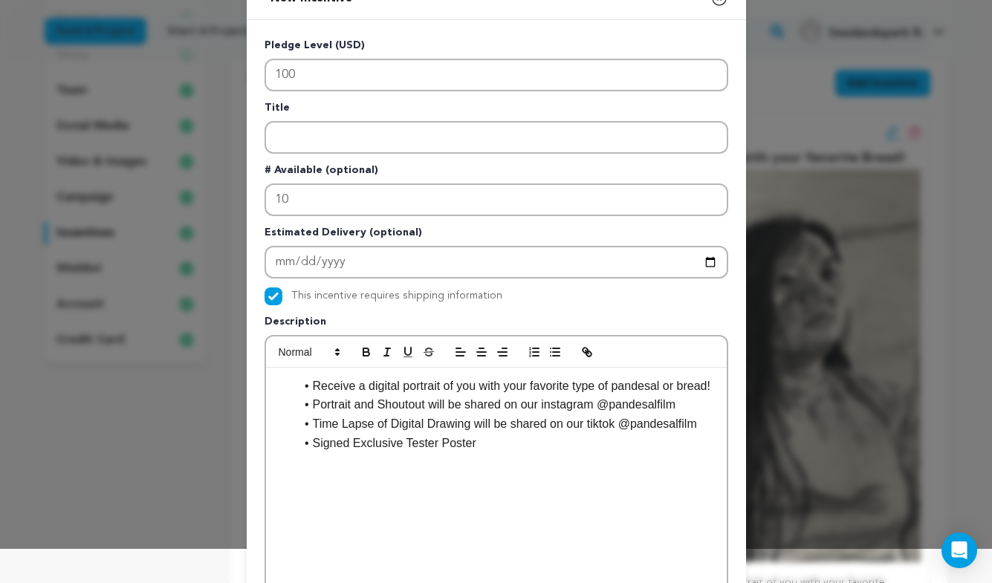
scroll to position [35, 0]
click at [505, 471] on p at bounding box center [496, 461] width 438 height 19
click at [500, 453] on li "Signed Exclusive Tester Poster" at bounding box center [505, 442] width 421 height 19
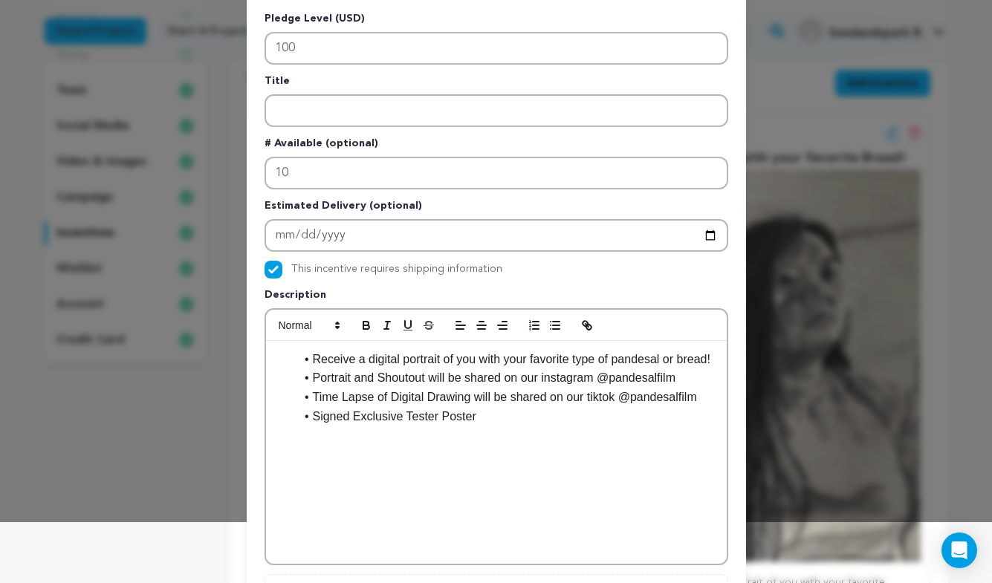
click at [314, 427] on li "Signed Exclusive Tester Poster" at bounding box center [505, 416] width 421 height 19
click at [536, 427] on li "Director Signed Exclusive Tester Poster" at bounding box center [505, 416] width 421 height 19
click at [449, 427] on li "Director Signed Exclusive Tester Poster" at bounding box center [505, 416] width 421 height 19
click at [390, 328] on icon "button" at bounding box center [386, 325] width 13 height 13
click at [632, 427] on li "Director Signed Exclusive The Cost of Pandesal Tester Poster" at bounding box center [505, 416] width 421 height 19
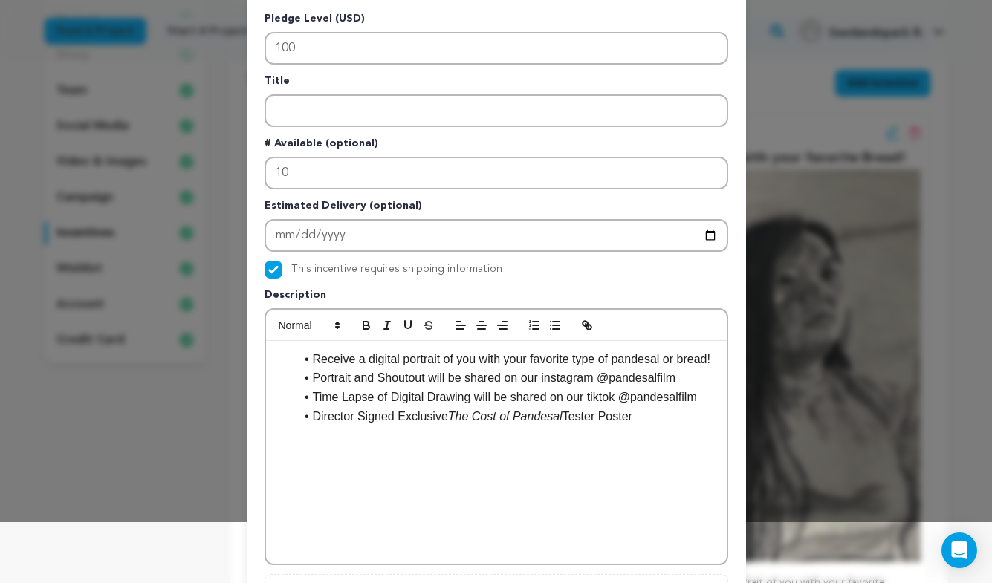
click at [610, 427] on li "Director Signed Exclusive The Cost of Pandesal Tester Poster" at bounding box center [505, 416] width 421 height 19
click at [557, 423] on em "The Cost of Pandesal" at bounding box center [505, 416] width 114 height 13
click at [597, 427] on li "Director Signed Exclusive The Cost of Pandesal Test Poster" at bounding box center [505, 416] width 421 height 19
click at [660, 477] on div "Receive a digital portrait of you with your favorite type of pandesal or bread!…" at bounding box center [496, 452] width 461 height 223
click at [660, 427] on li "Director Signed Exclusive The Cost of Pandesal Test/Trial Poster" at bounding box center [505, 416] width 421 height 19
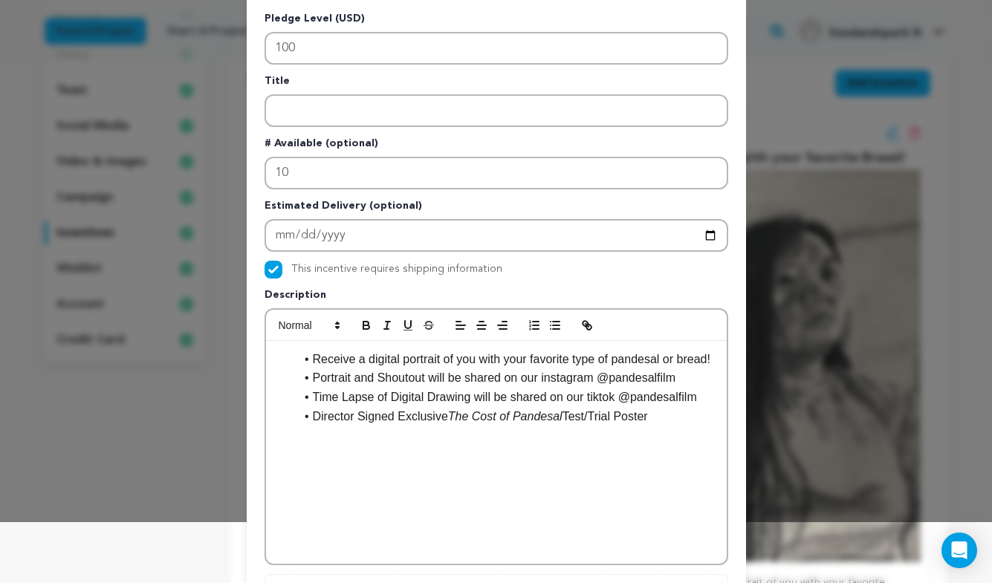
click at [649, 369] on li "Receive a digital portrait of you with your favorite type of pandesal or bread!" at bounding box center [505, 359] width 421 height 19
click at [710, 407] on li "Time Lapse of Digital Drawing will be shared on our tiktok @pandesalfilm" at bounding box center [505, 397] width 421 height 19
click at [695, 427] on li "Director Signed Exclusive The Cost of Pandesal Test/Trial Poster" at bounding box center [505, 416] width 421 height 19
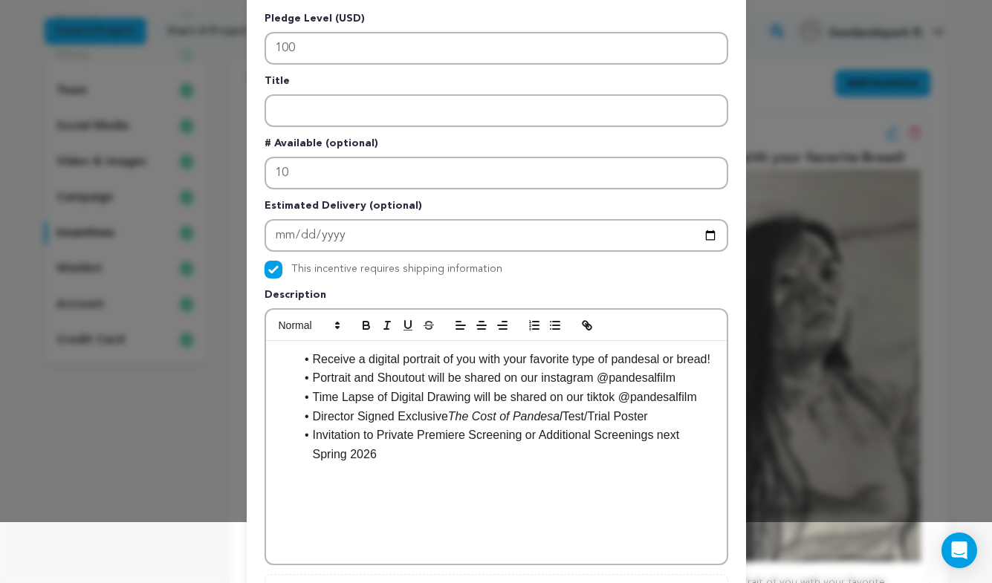
click at [648, 483] on p at bounding box center [496, 473] width 438 height 19
drag, startPoint x: 487, startPoint y: 476, endPoint x: 455, endPoint y: 476, distance: 31.2
click at [464, 464] on li "Invitation to Private Premiere Screening or Additional Screenings next Spring 2…" at bounding box center [505, 445] width 421 height 38
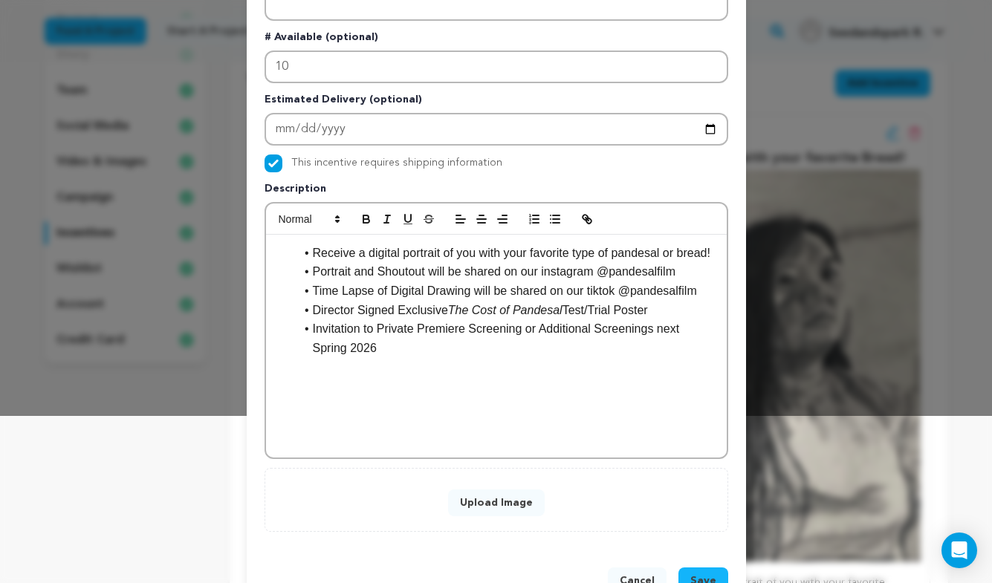
scroll to position [214, 0]
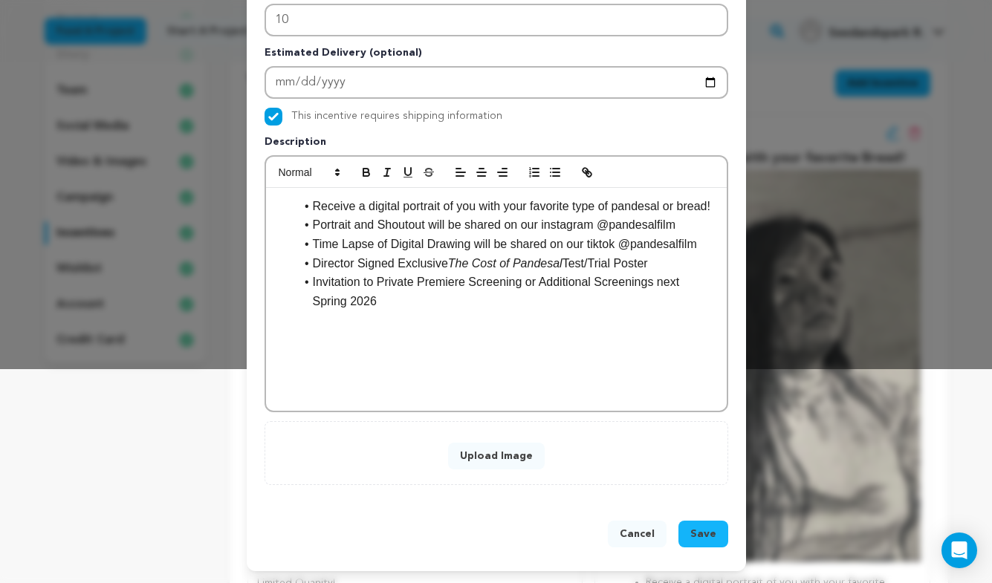
click at [719, 532] on button "Save" at bounding box center [703, 534] width 50 height 27
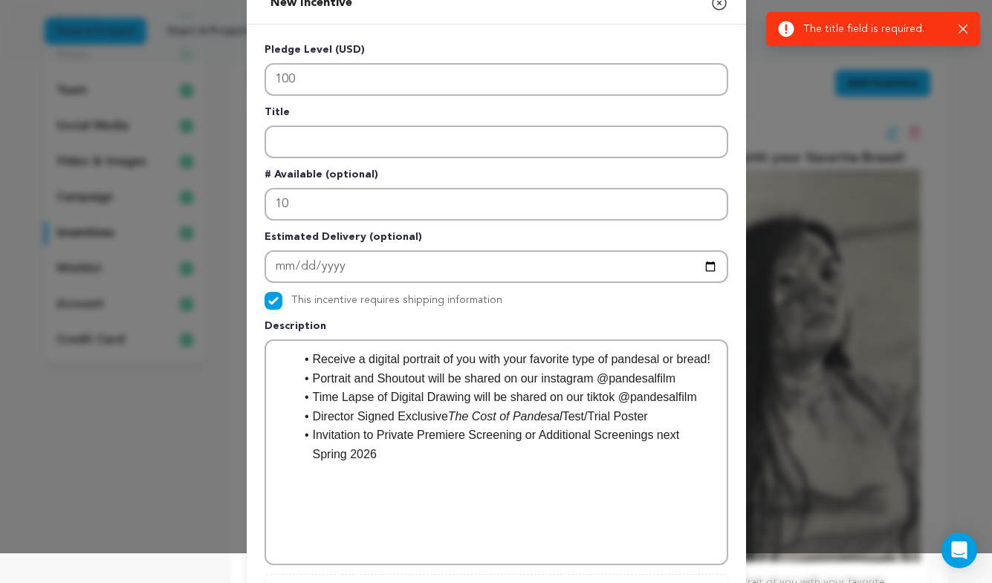
scroll to position [0, 0]
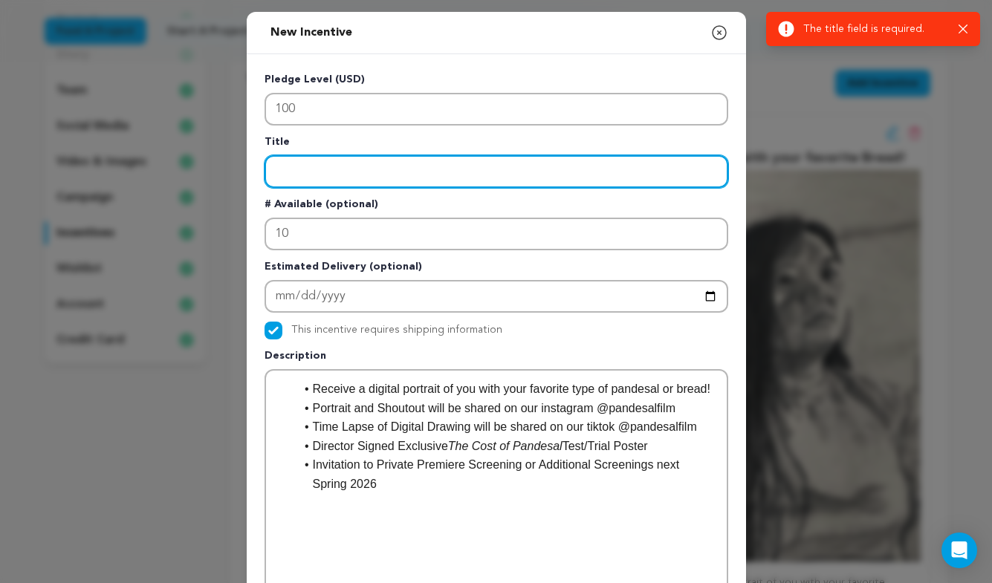
click at [398, 176] on input "Enter title" at bounding box center [497, 171] width 464 height 33
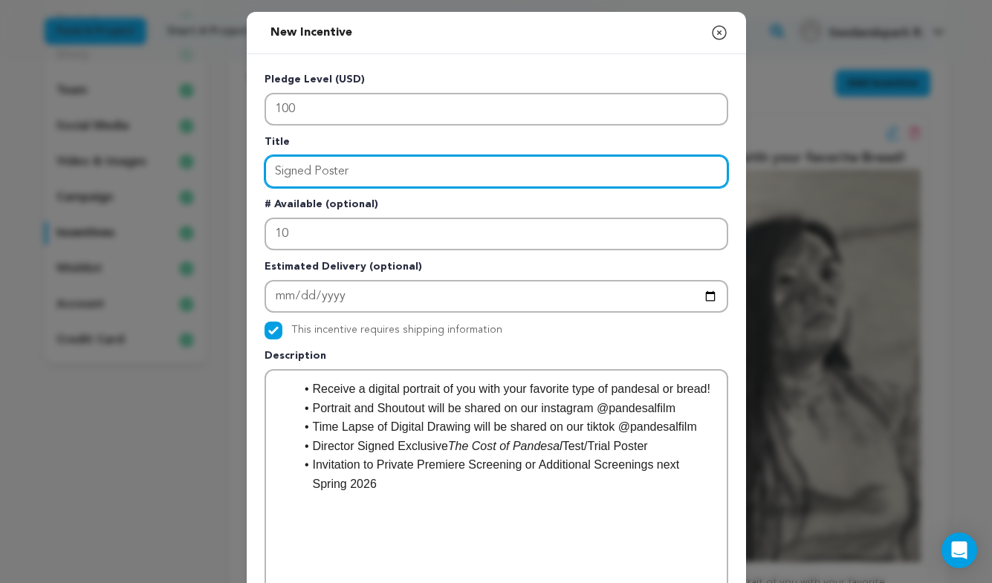
click at [312, 168] on input "Signed Poster" at bounding box center [497, 171] width 464 height 33
click at [441, 174] on input "Signed Trial Poster" at bounding box center [497, 171] width 464 height 33
type input "Signed Trial Poster & More"
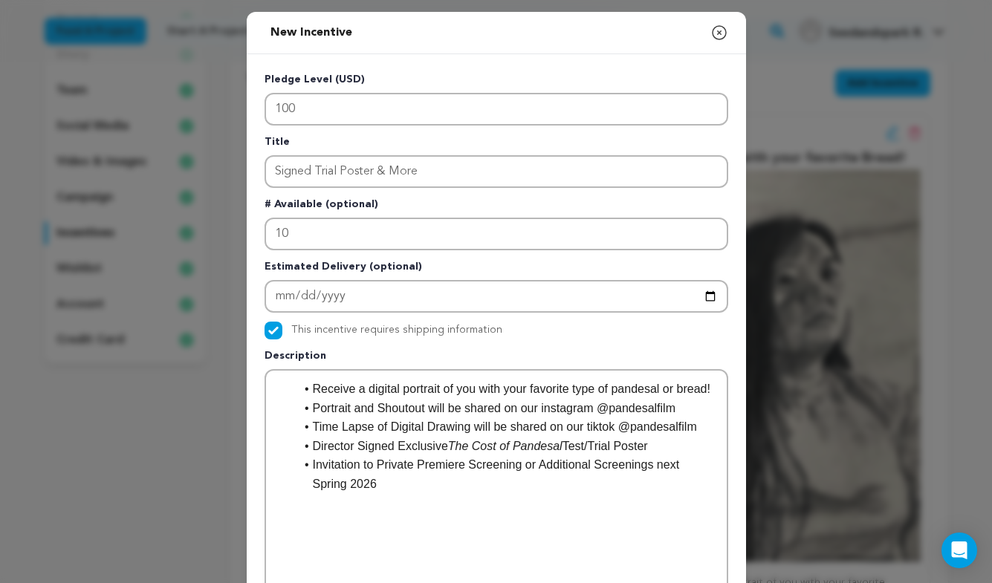
click at [486, 456] on li "Director Signed Exclusive The Cost of Pandesal Test/Trial Poster" at bounding box center [505, 446] width 421 height 19
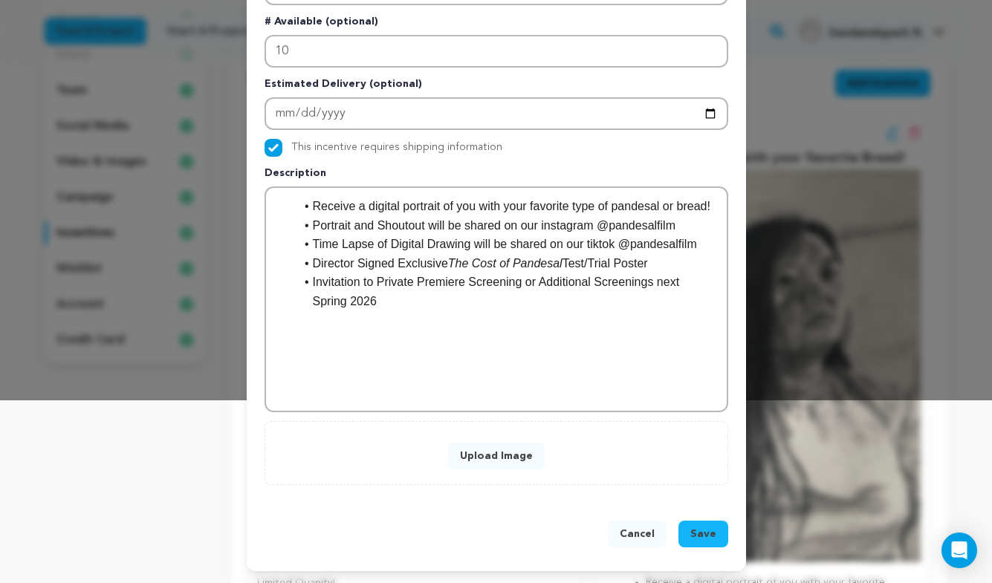
click at [704, 529] on span "Save" at bounding box center [703, 534] width 26 height 15
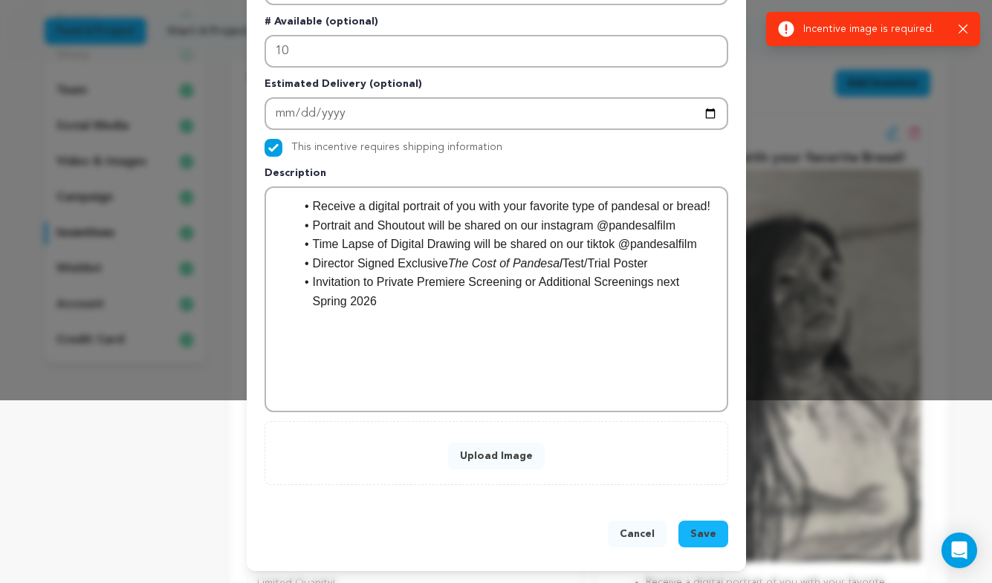
click at [506, 453] on button "Upload Image" at bounding box center [496, 456] width 97 height 27
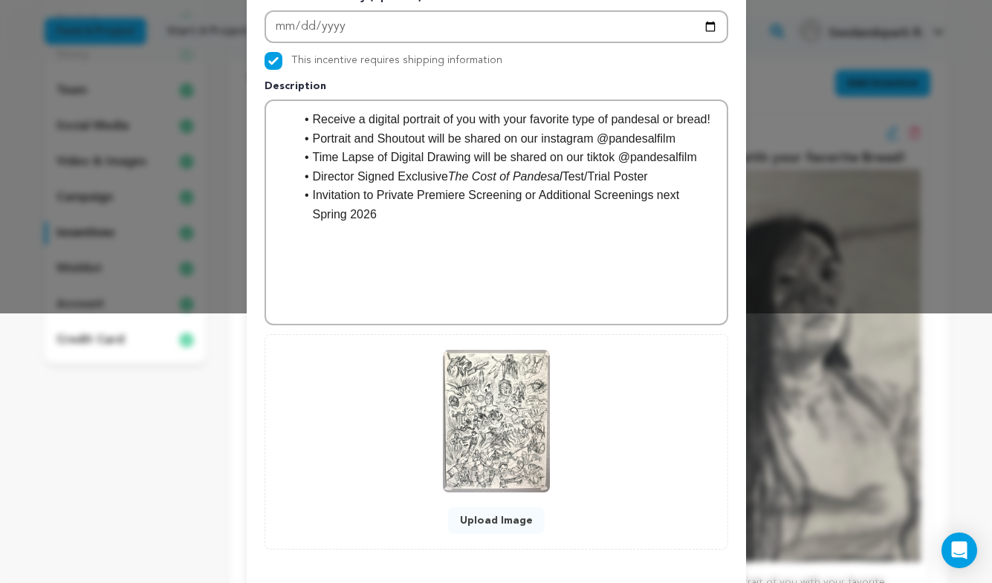
scroll to position [334, 0]
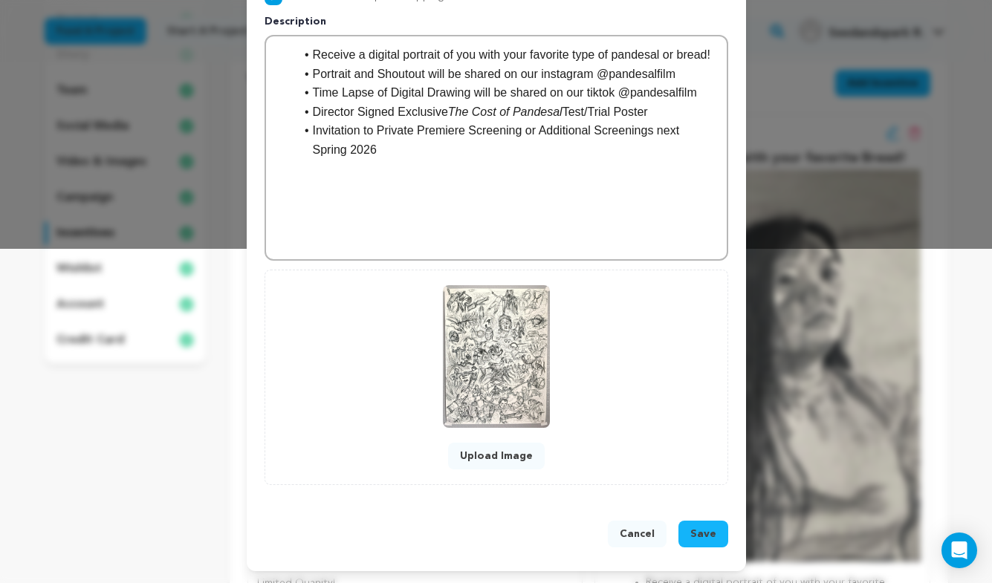
click at [711, 539] on span "Save" at bounding box center [703, 534] width 26 height 15
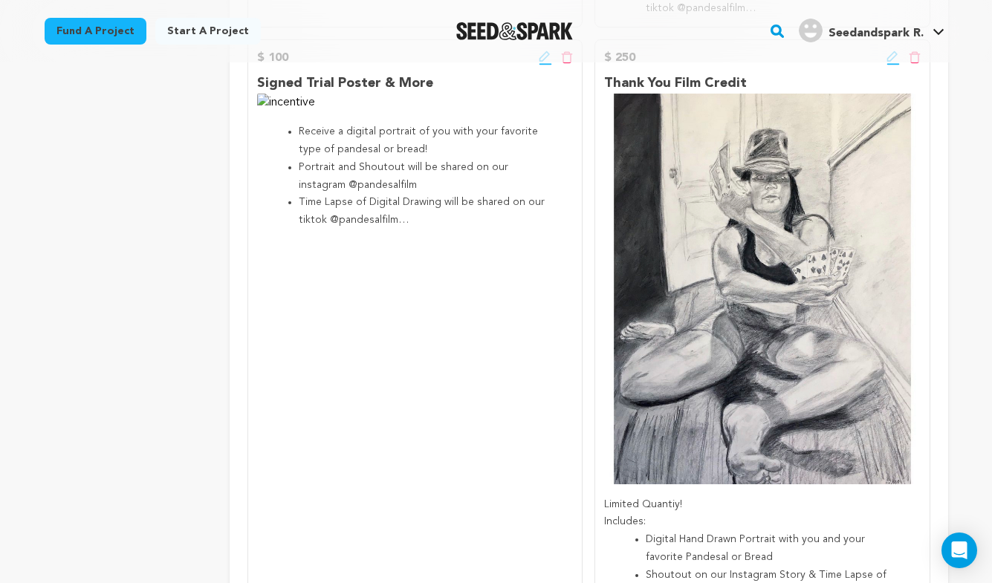
scroll to position [848, 0]
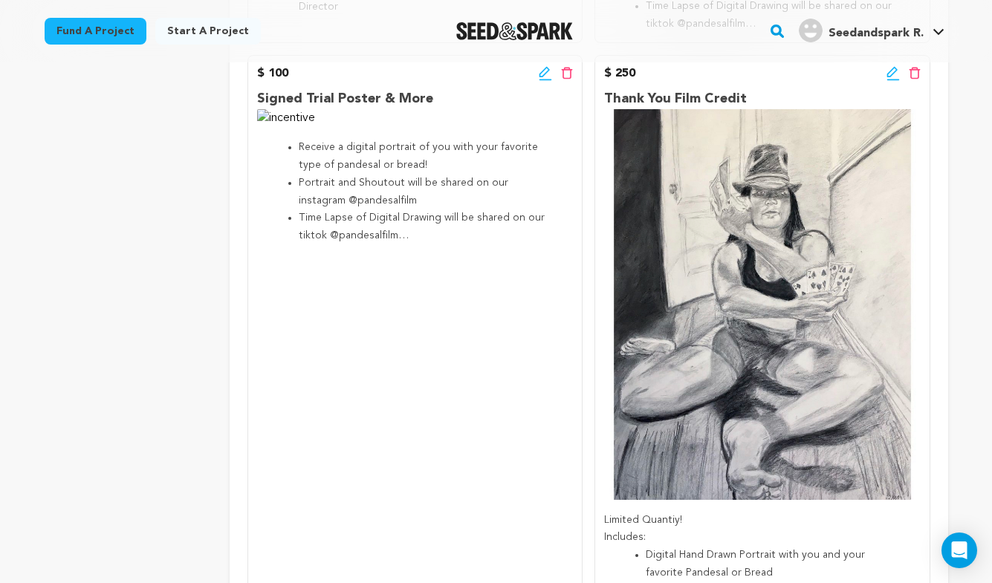
click at [537, 80] on div "$ 100 Edit incentive button Delete incentive button" at bounding box center [415, 74] width 316 height 18
click at [539, 75] on icon at bounding box center [545, 73] width 13 height 15
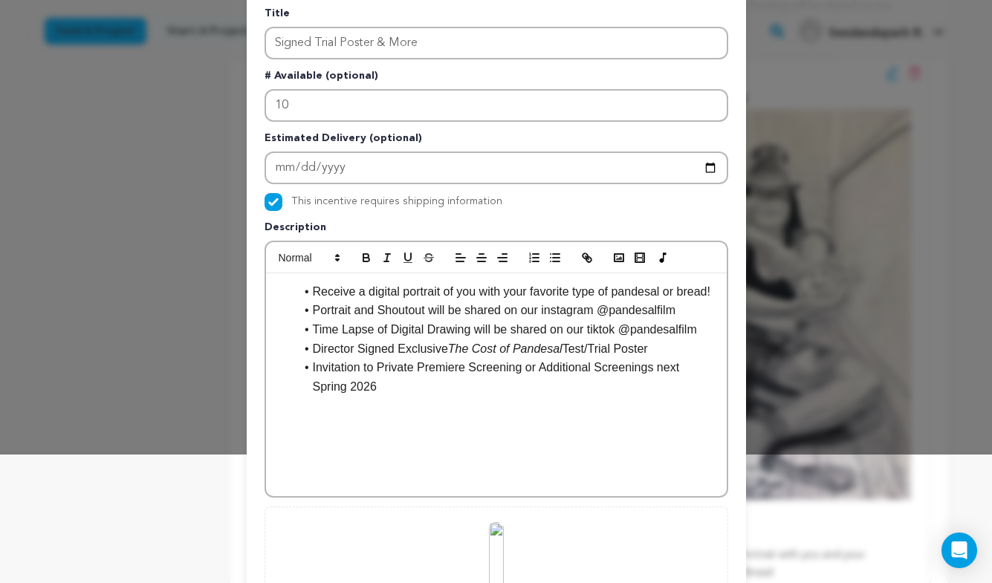
scroll to position [366, 0]
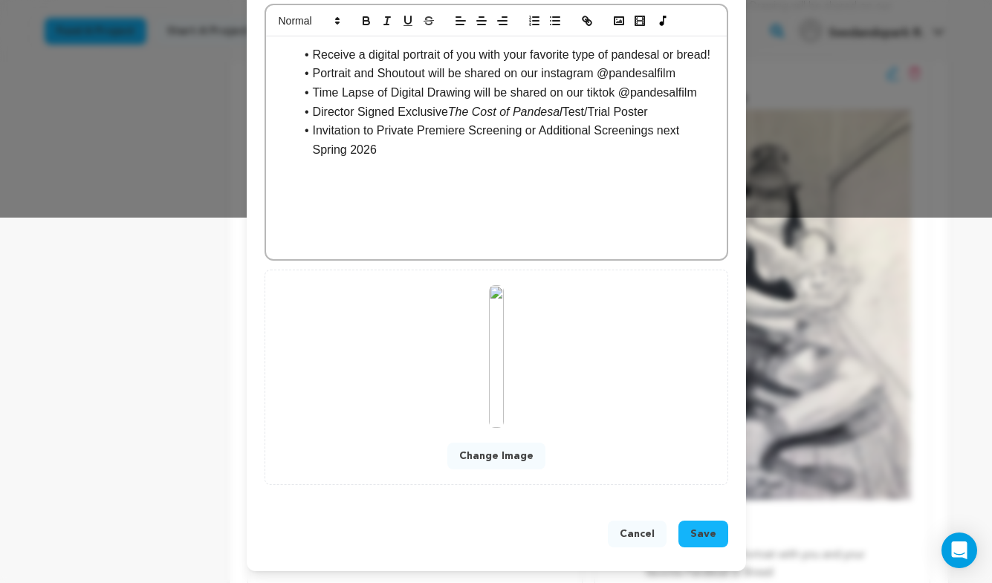
click at [490, 449] on button "Change Image" at bounding box center [496, 456] width 98 height 27
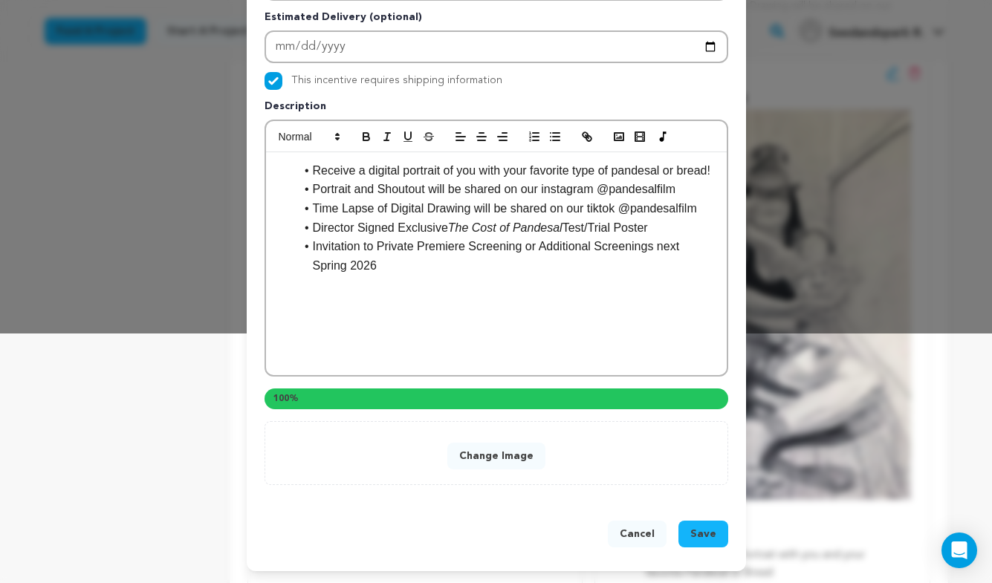
scroll to position [334, 0]
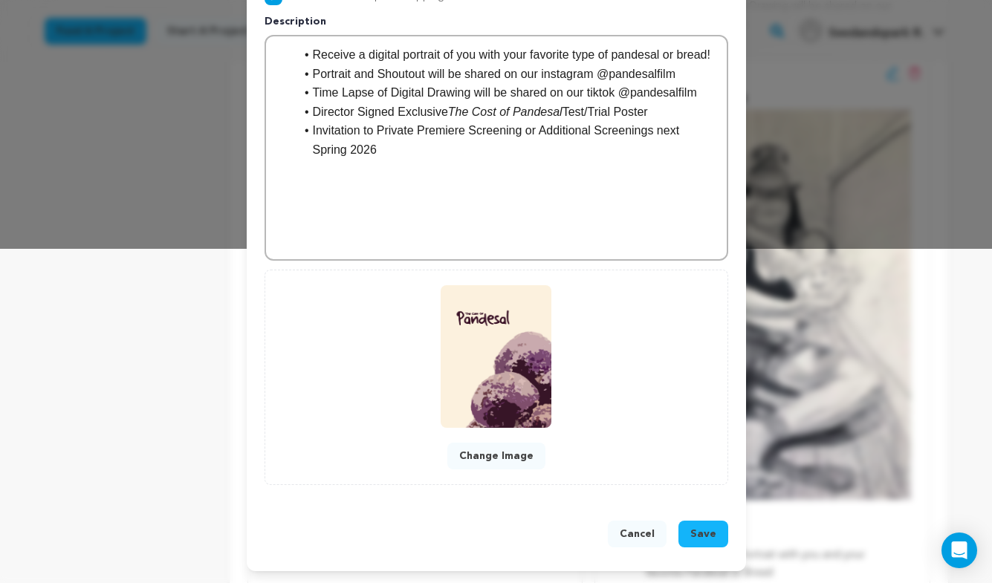
click at [535, 457] on button "Change Image" at bounding box center [496, 456] width 98 height 27
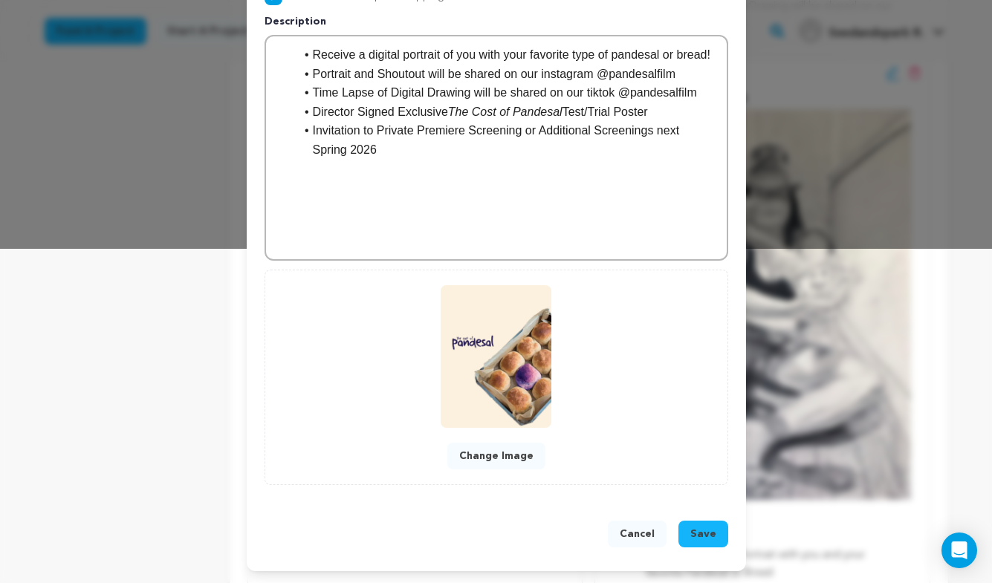
click at [709, 531] on span "Save" at bounding box center [703, 534] width 26 height 15
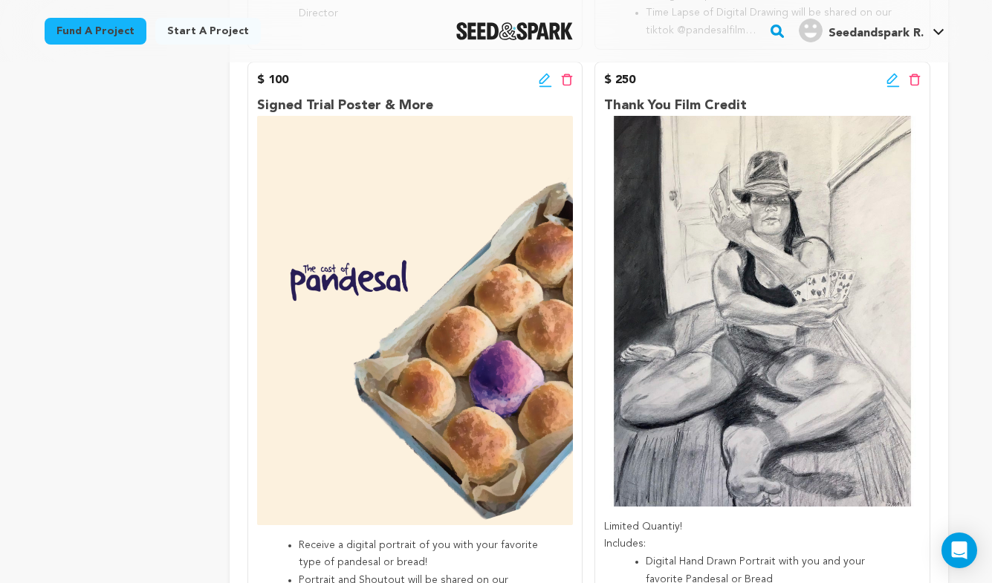
scroll to position [817, 0]
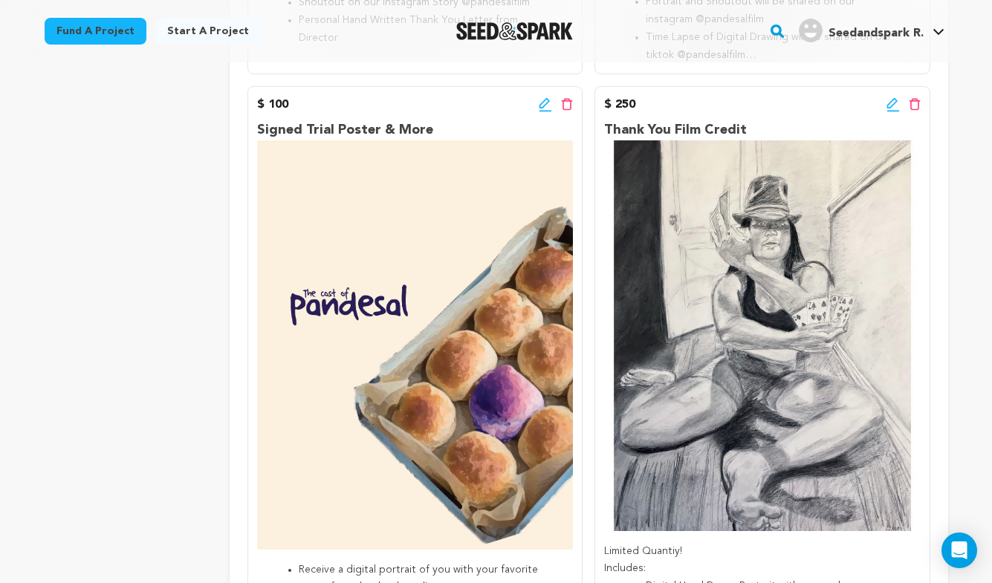
click at [543, 105] on icon at bounding box center [545, 104] width 13 height 15
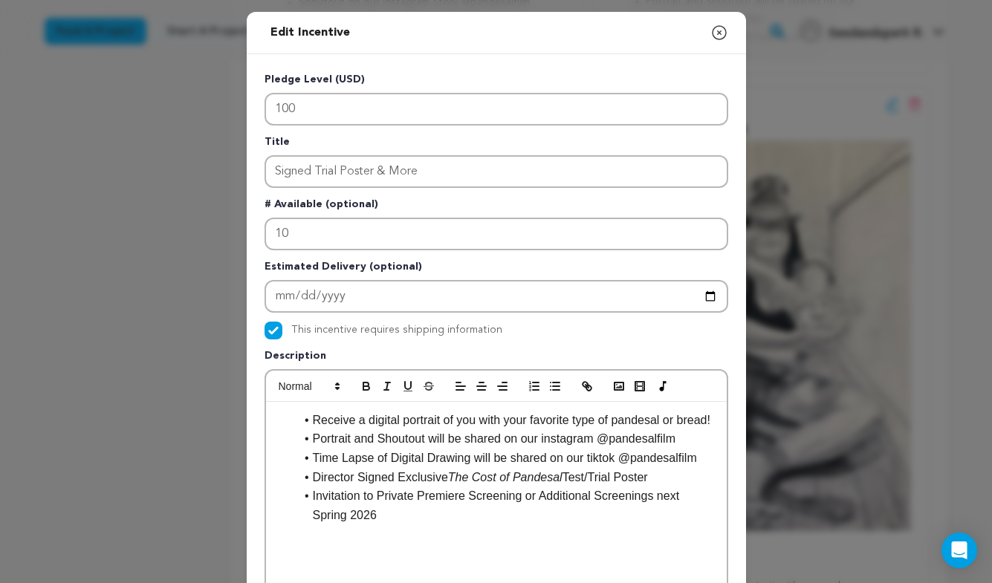
scroll to position [27, 0]
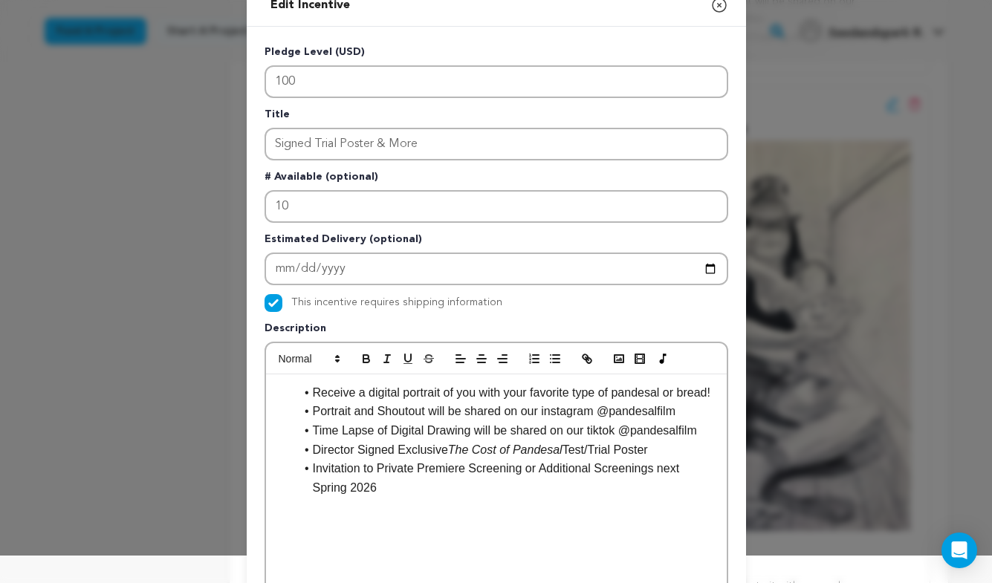
click at [313, 388] on li "Receive a digital portrait of you with your favorite type of pandesal or bread!" at bounding box center [505, 392] width 421 height 19
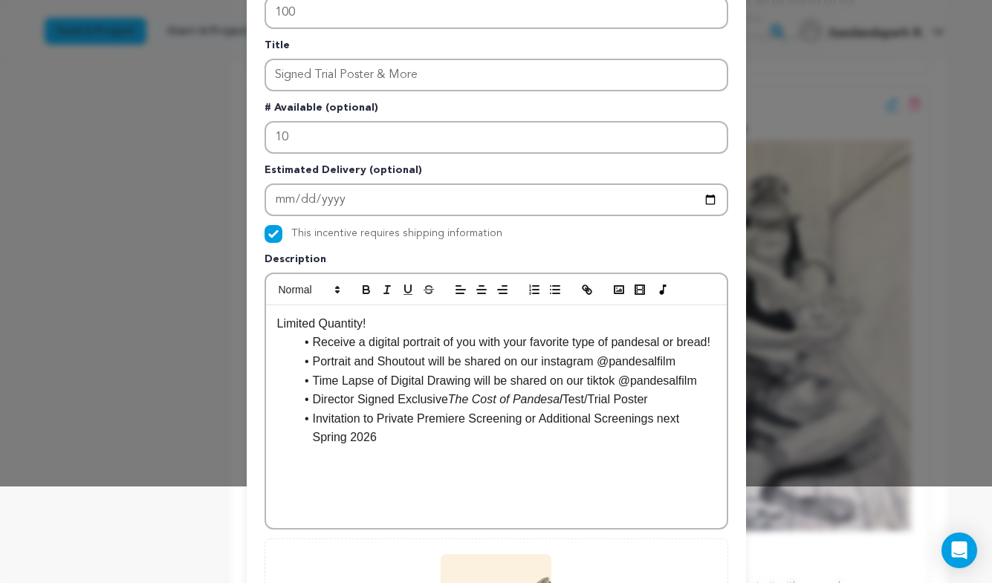
scroll to position [21, 0]
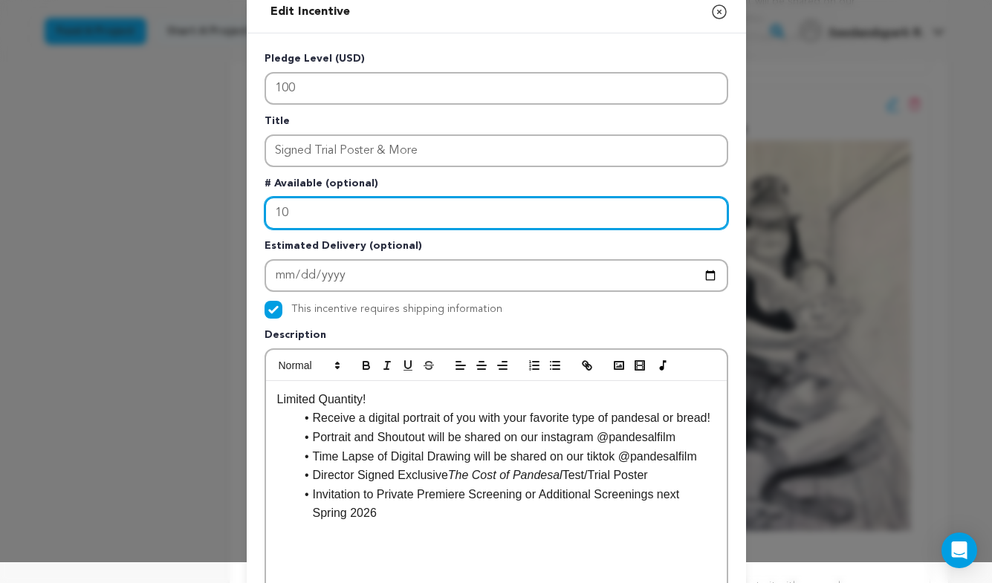
click at [368, 216] on input "10" at bounding box center [497, 213] width 464 height 33
type input "1"
type input "20"
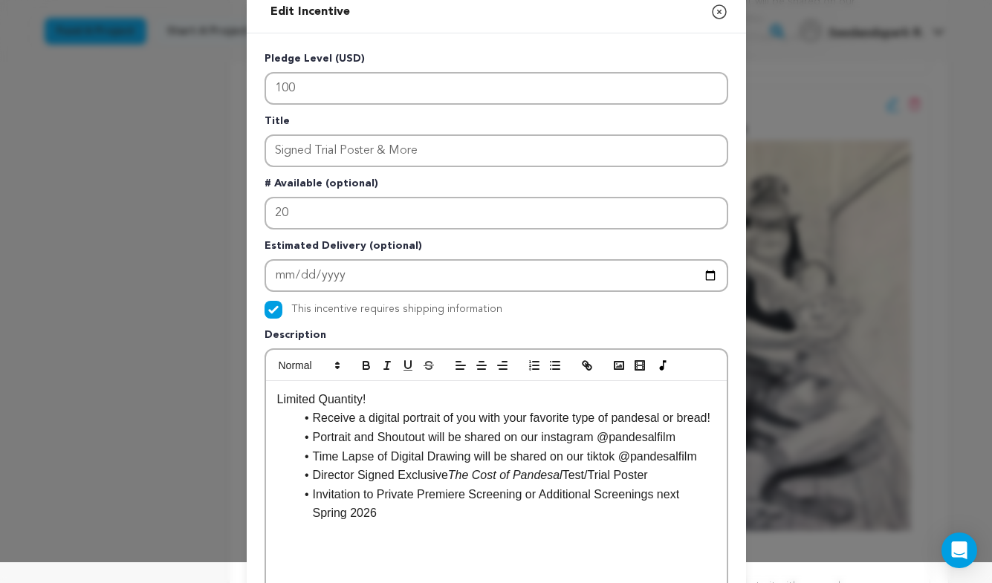
click at [507, 482] on em "The Cost of Pandesal" at bounding box center [505, 475] width 114 height 13
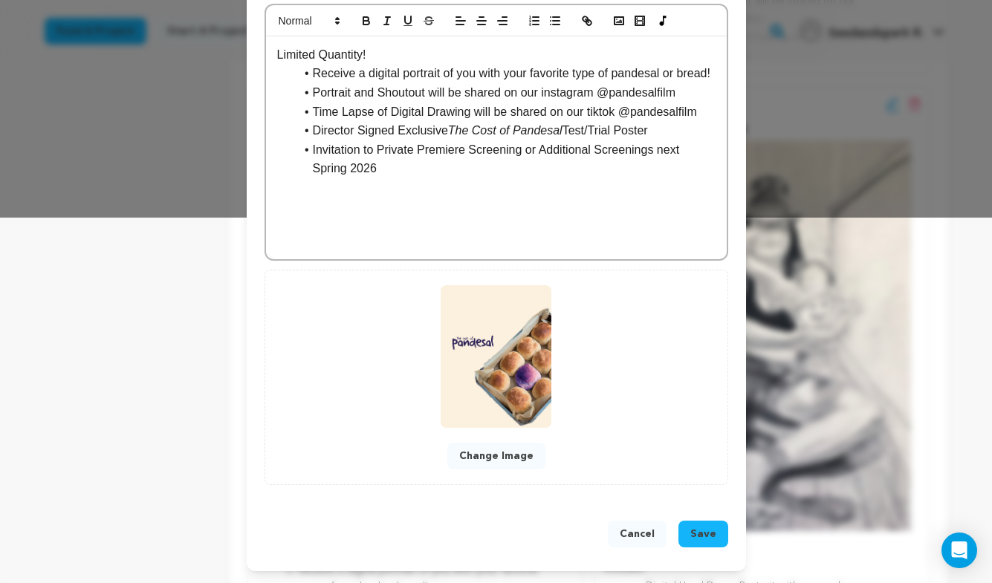
click at [693, 527] on span "Save" at bounding box center [703, 534] width 26 height 15
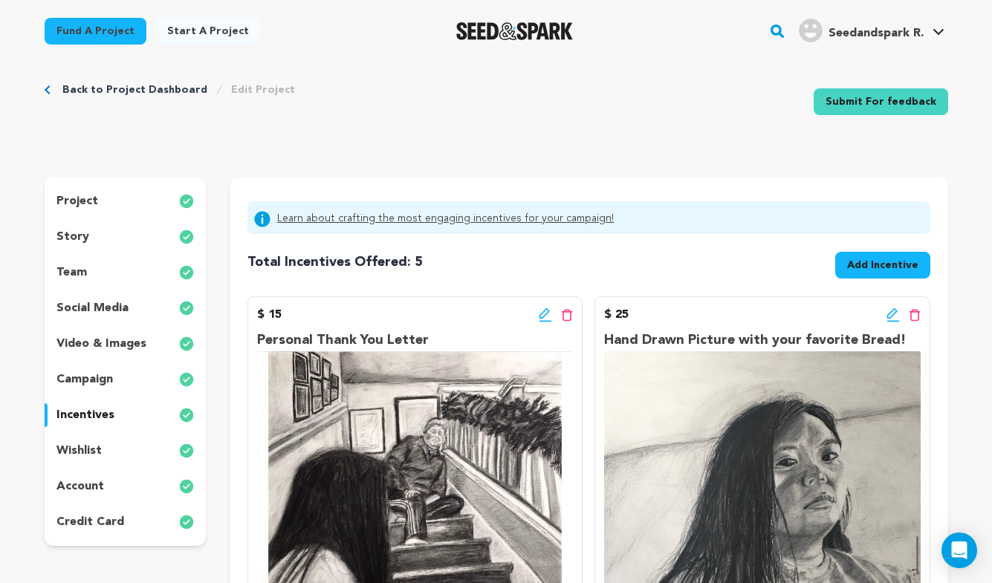
scroll to position [0, 0]
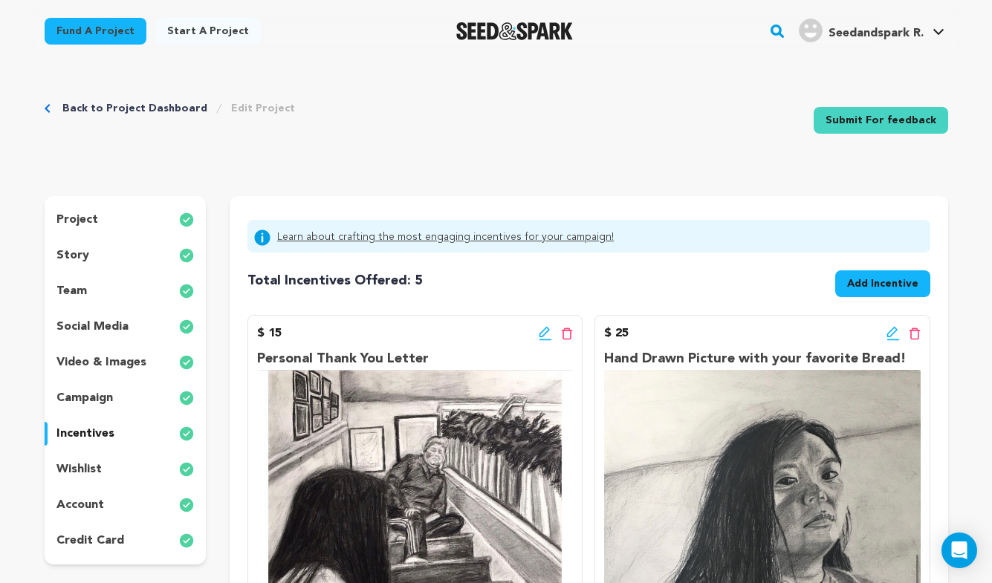
click at [137, 219] on div "project" at bounding box center [126, 220] width 162 height 24
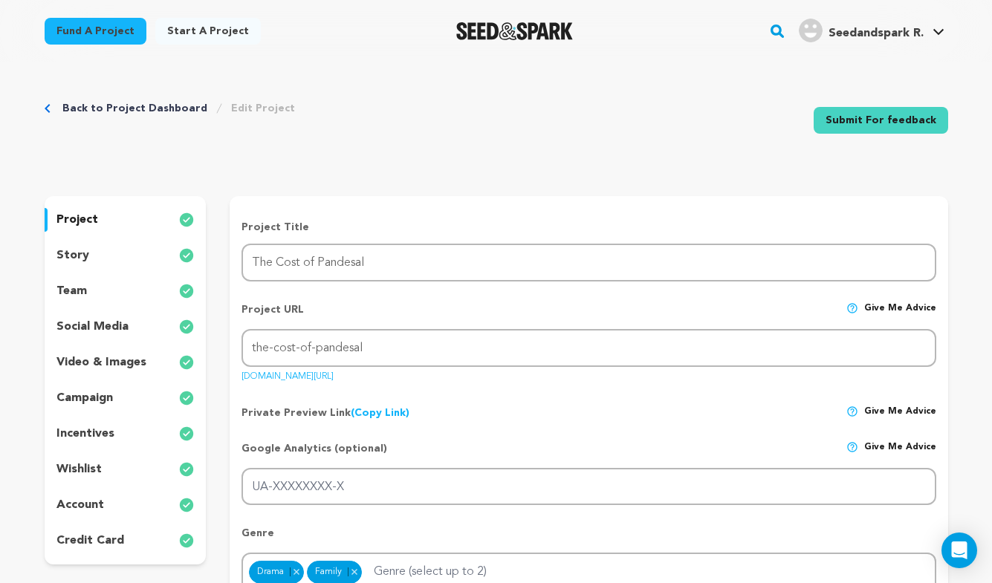
click at [144, 250] on div "story" at bounding box center [126, 256] width 162 height 24
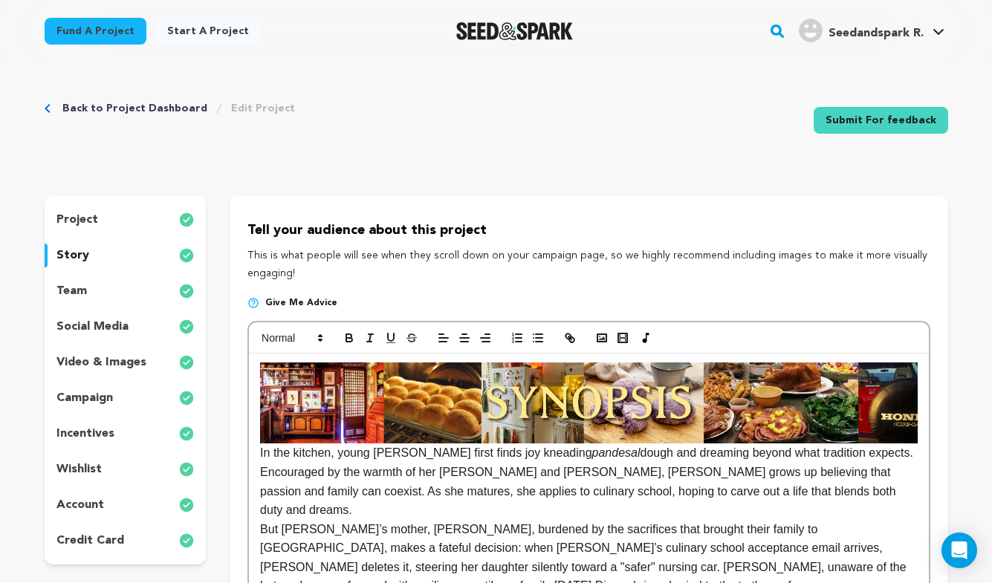
click at [142, 235] on div "project story team social media video & images campaign incentives wishlist acc…" at bounding box center [126, 380] width 162 height 369
click at [142, 226] on div "project" at bounding box center [126, 220] width 162 height 24
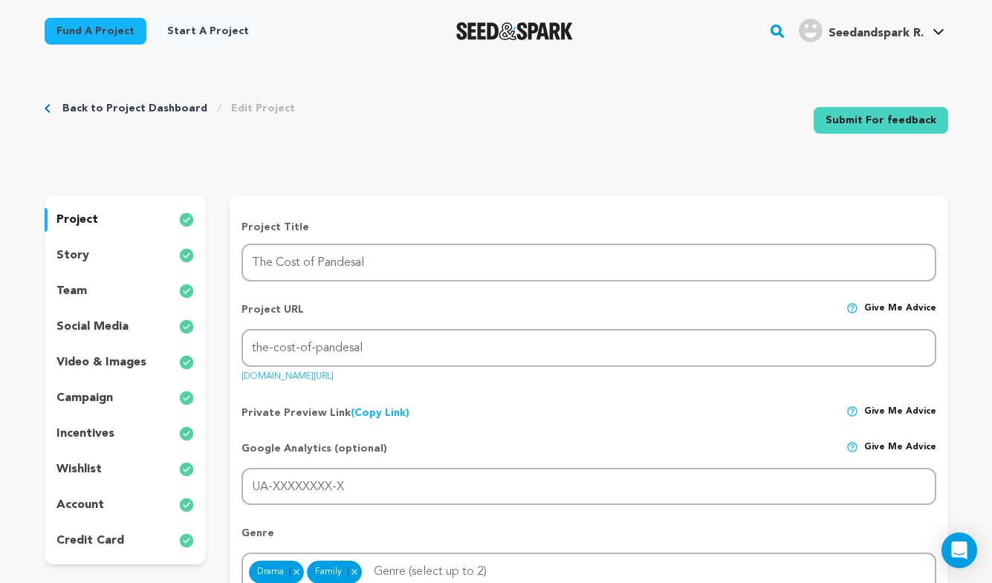
click at [132, 262] on div "story" at bounding box center [126, 256] width 162 height 24
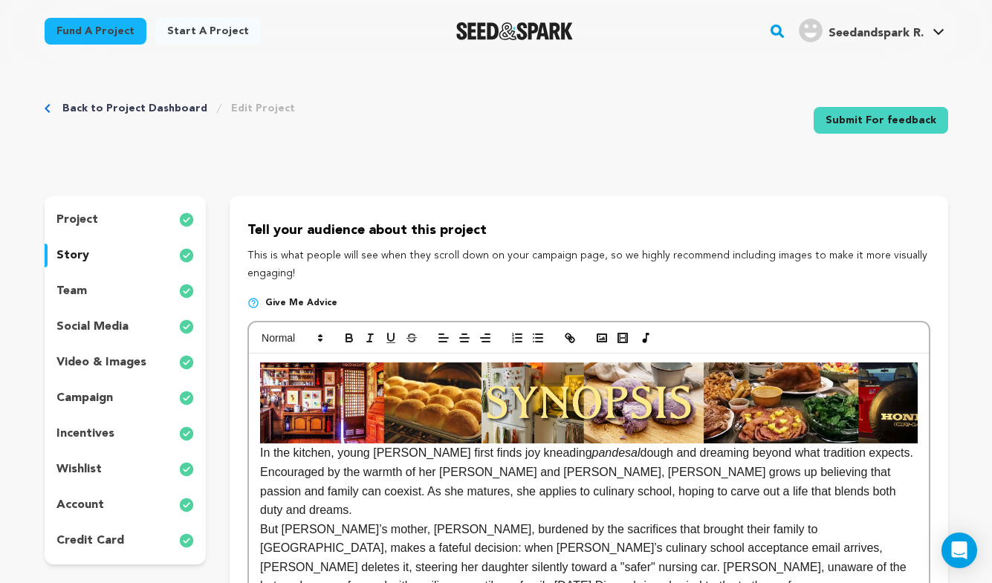
click at [130, 289] on div "team" at bounding box center [126, 291] width 162 height 24
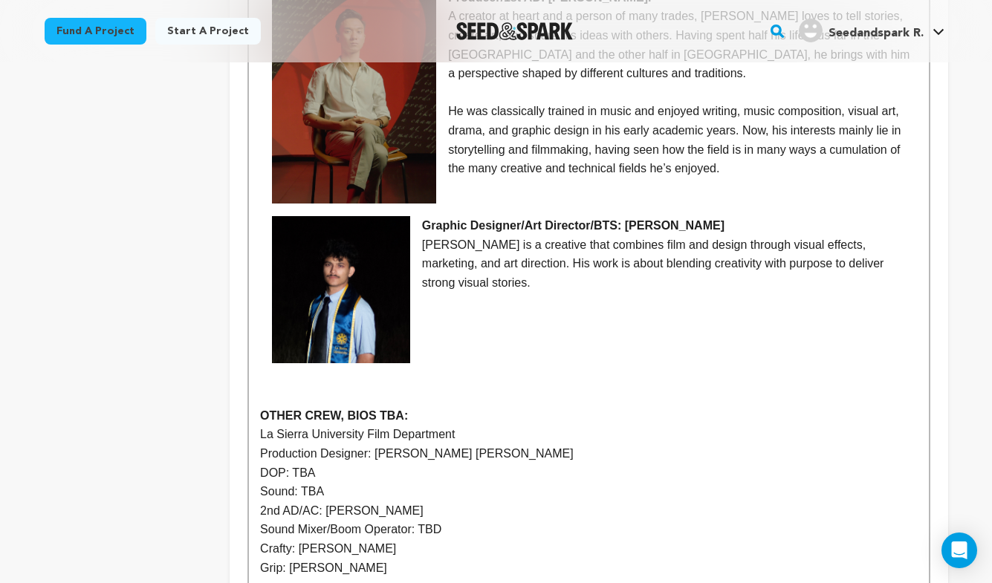
scroll to position [982, 0]
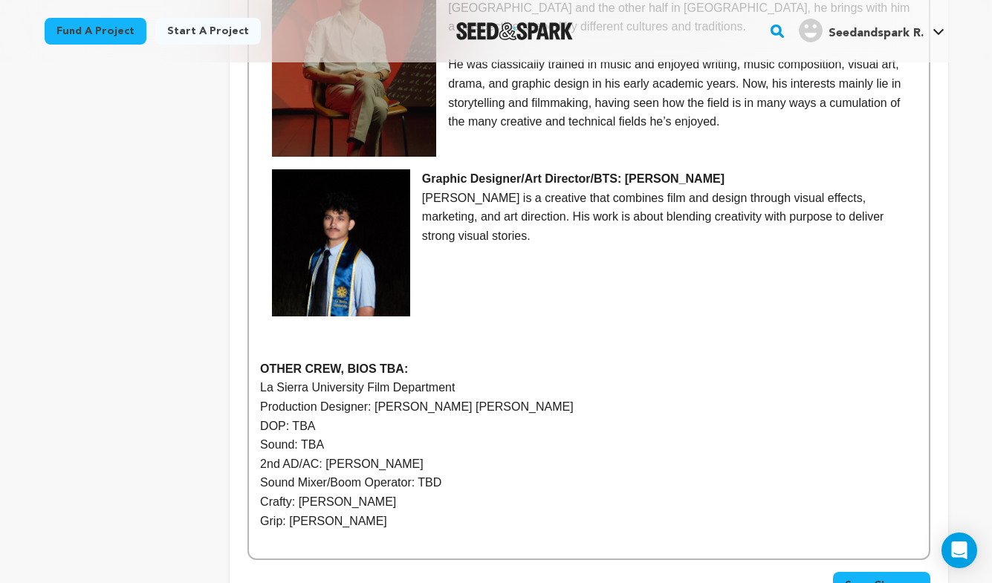
click at [414, 512] on p "Grip: Devan Belleau" at bounding box center [588, 521] width 657 height 19
click at [414, 455] on p "2nd AD/AC: Yakov Olivarria" at bounding box center [588, 464] width 657 height 19
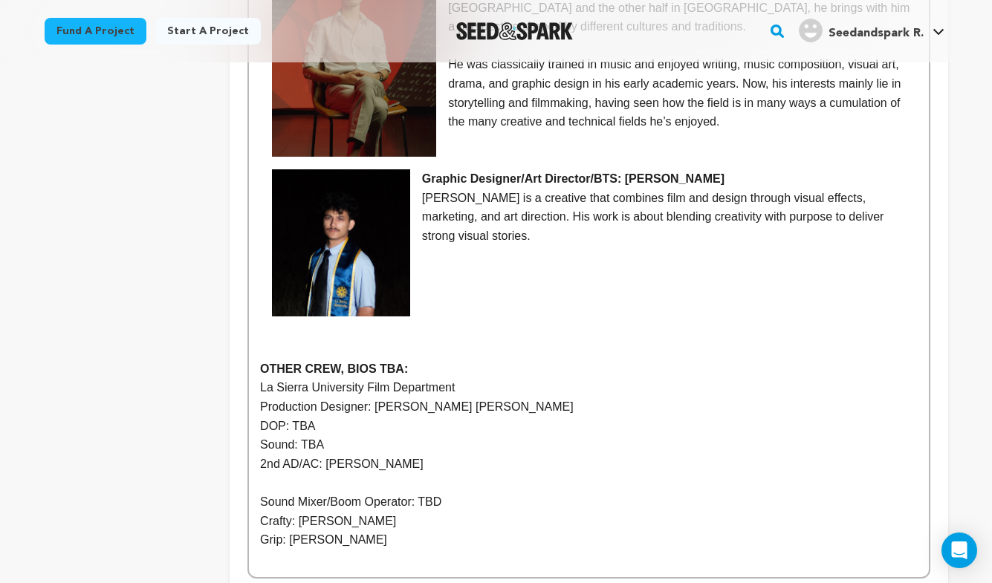
click at [301, 455] on p "2nd AD/AC: Yakov Olivarria" at bounding box center [588, 464] width 657 height 19
click at [398, 455] on p "2nd AC: Yakov Olivarria" at bounding box center [588, 464] width 657 height 19
click at [280, 455] on p "2nd AC: Yakov Olivarria" at bounding box center [588, 464] width 657 height 19
click at [412, 473] on p at bounding box center [588, 482] width 657 height 19
click at [298, 455] on p "2nd AC: Yakov Olivarria" at bounding box center [588, 464] width 657 height 19
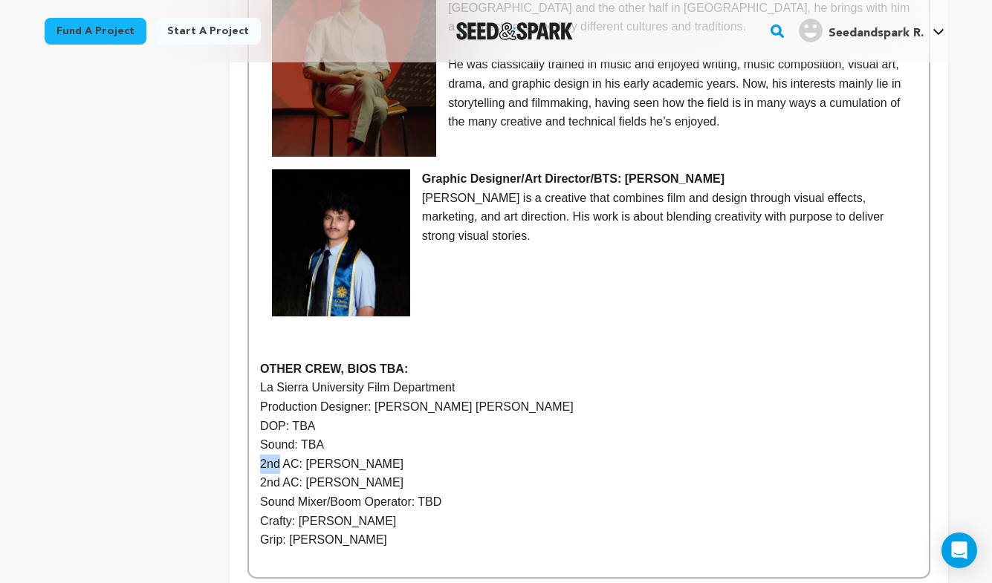
drag, startPoint x: 278, startPoint y: 409, endPoint x: 255, endPoint y: 409, distance: 23.0
click at [256, 409] on div "MEET THE CREW Director/Writer: Rochelle-Leah Nuqui Rochelle grew up in a Filipi…" at bounding box center [588, 74] width 679 height 1007
click at [368, 473] on p "2nd AC: Gabe Mendoza" at bounding box center [588, 482] width 657 height 19
click at [613, 417] on p "DOP: TBA" at bounding box center [588, 426] width 657 height 19
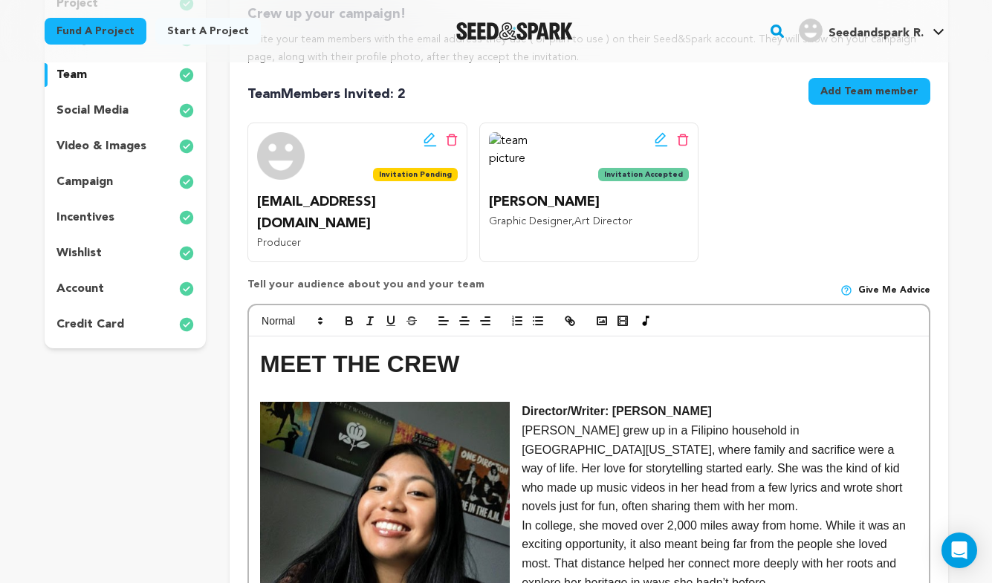
scroll to position [0, 0]
